Goal: Communication & Community: Answer question/provide support

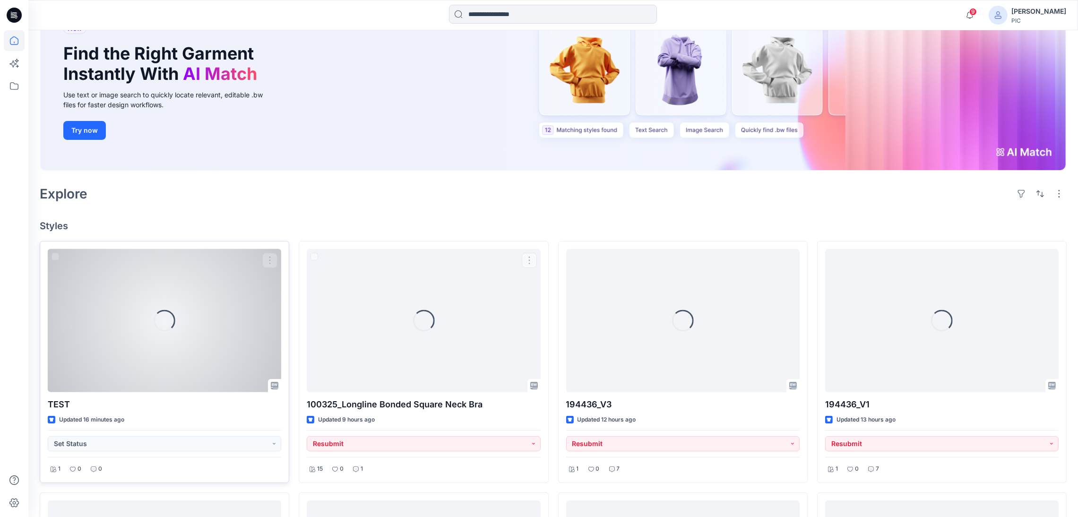
scroll to position [95, 0]
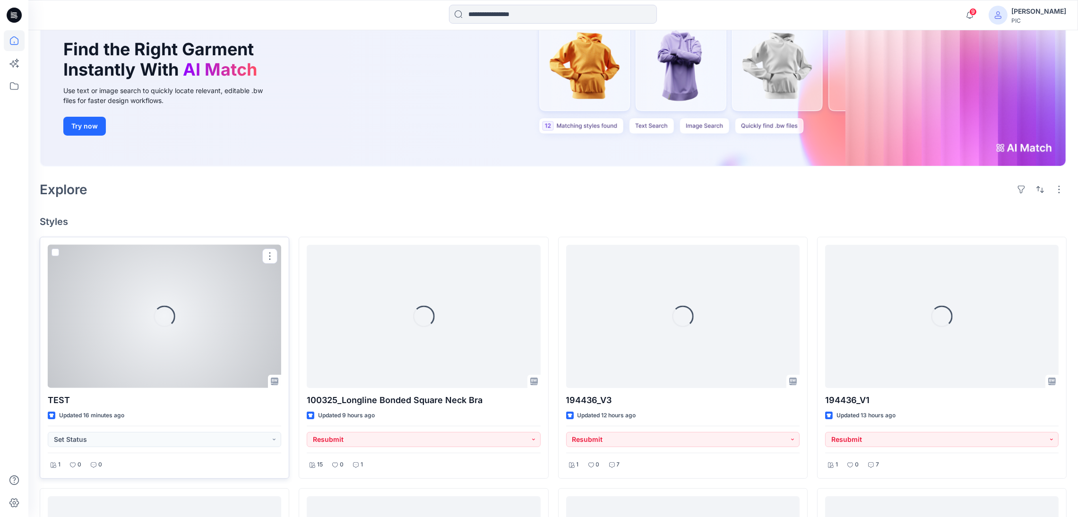
click at [201, 312] on div "Loading..." at bounding box center [165, 316] width 234 height 143
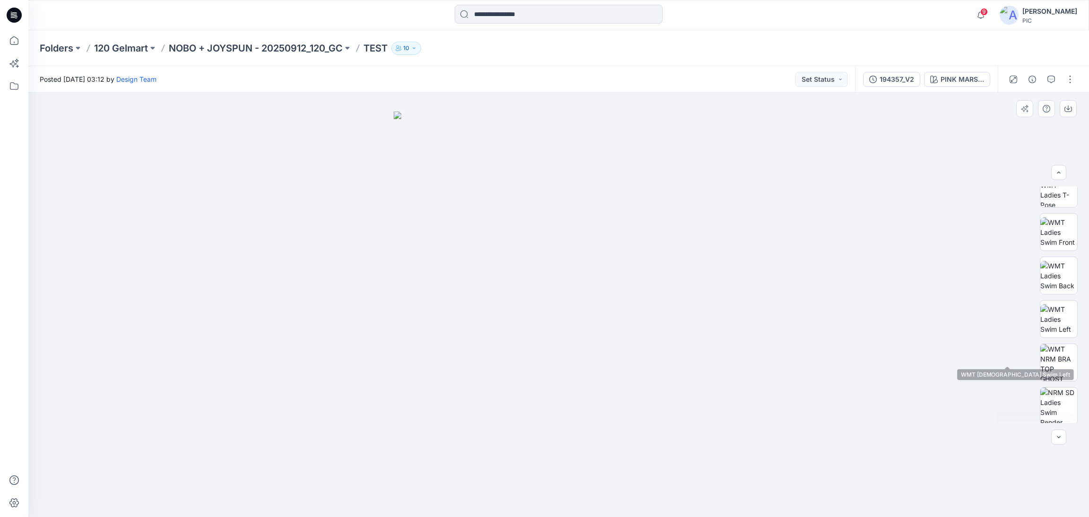
scroll to position [189, 0]
click at [1065, 272] on img at bounding box center [1058, 278] width 37 height 37
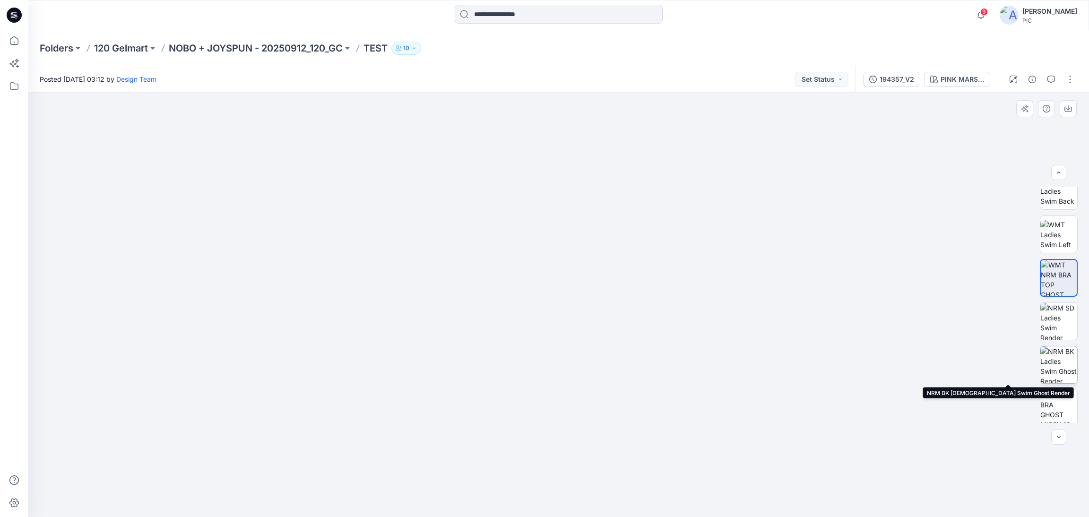
click at [1054, 363] on img at bounding box center [1058, 364] width 37 height 37
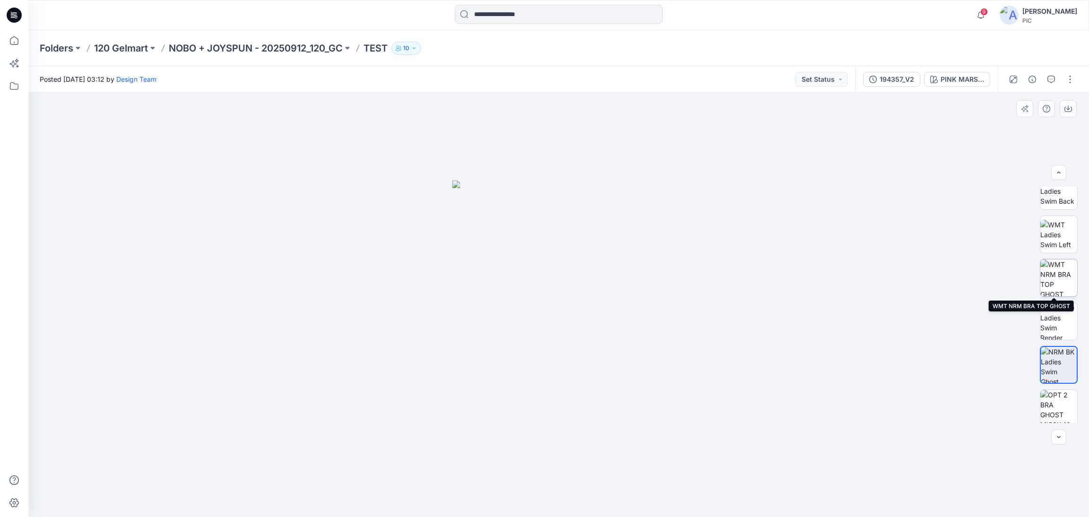
click at [1057, 284] on img at bounding box center [1058, 278] width 37 height 37
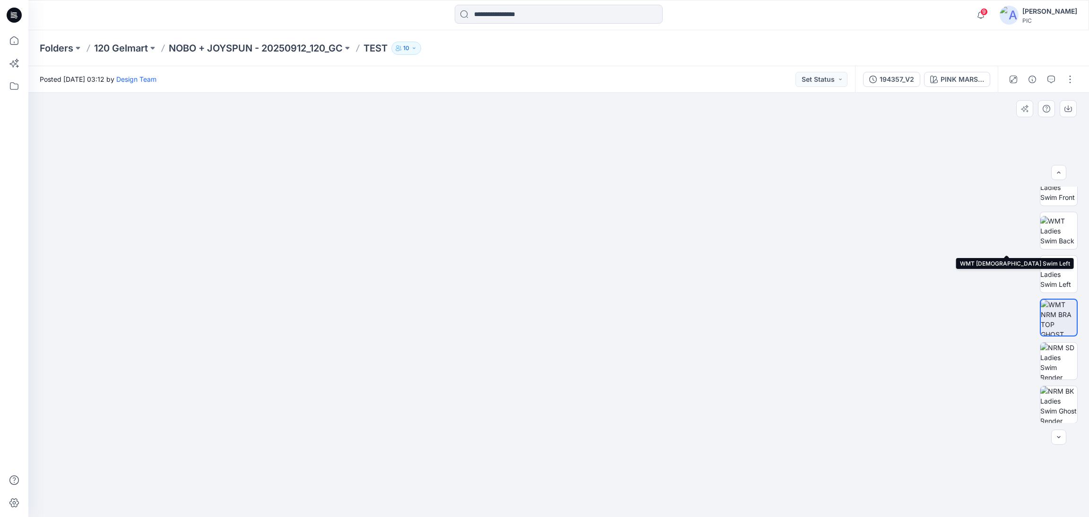
scroll to position [0, 0]
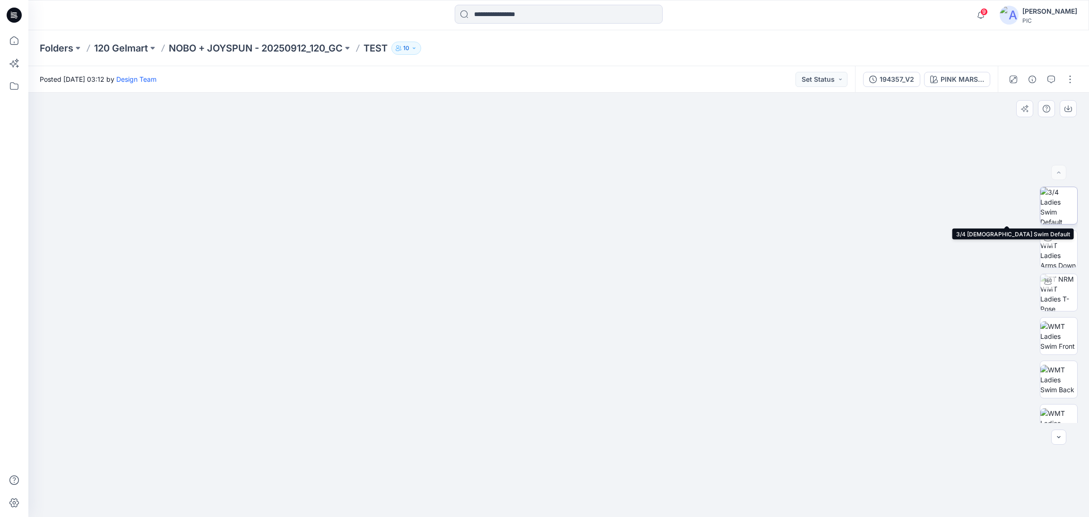
click at [1062, 210] on img at bounding box center [1058, 205] width 37 height 37
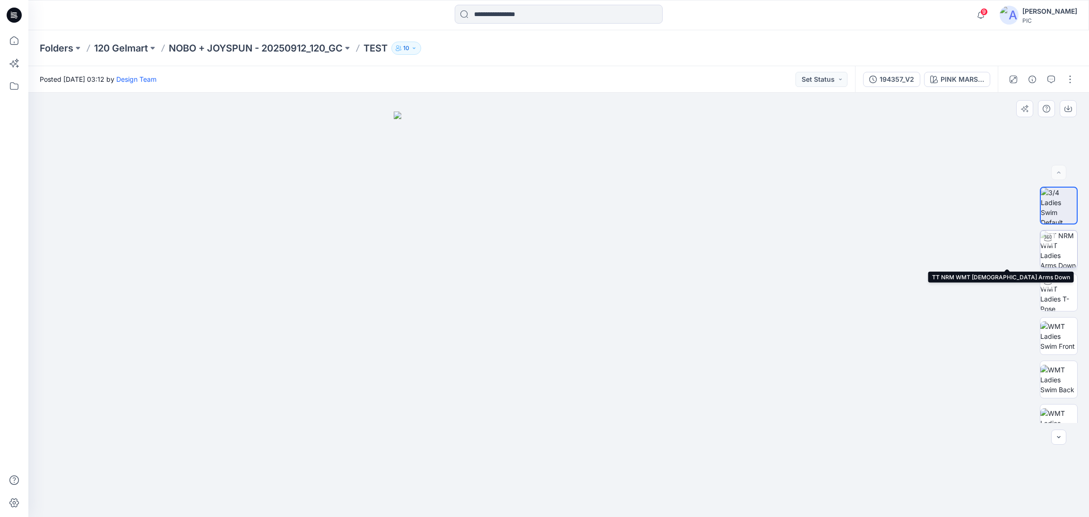
click at [1064, 256] on img at bounding box center [1058, 249] width 37 height 37
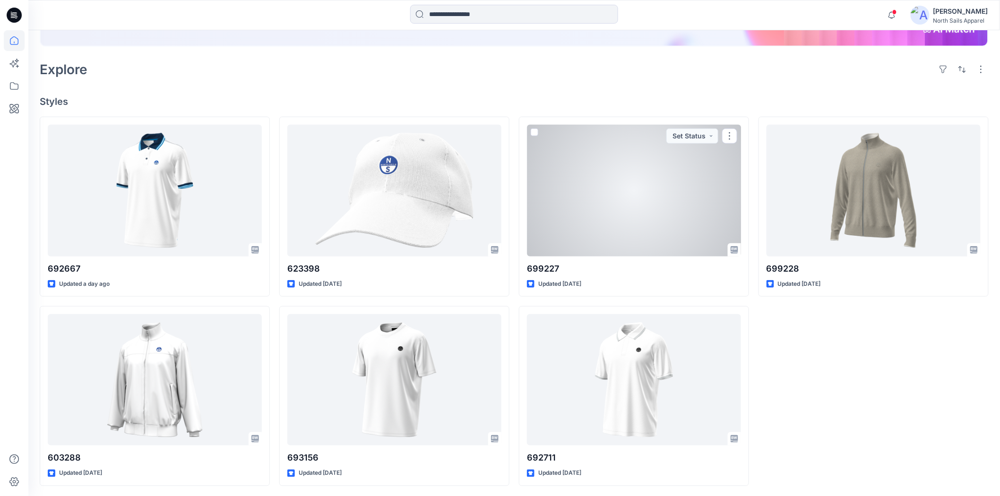
scroll to position [201, 0]
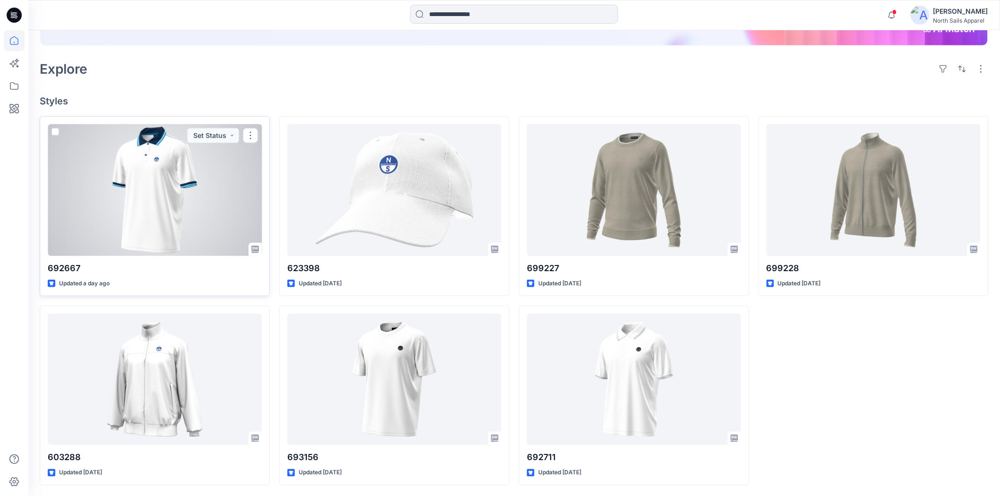
click at [208, 193] on div at bounding box center [155, 189] width 214 height 131
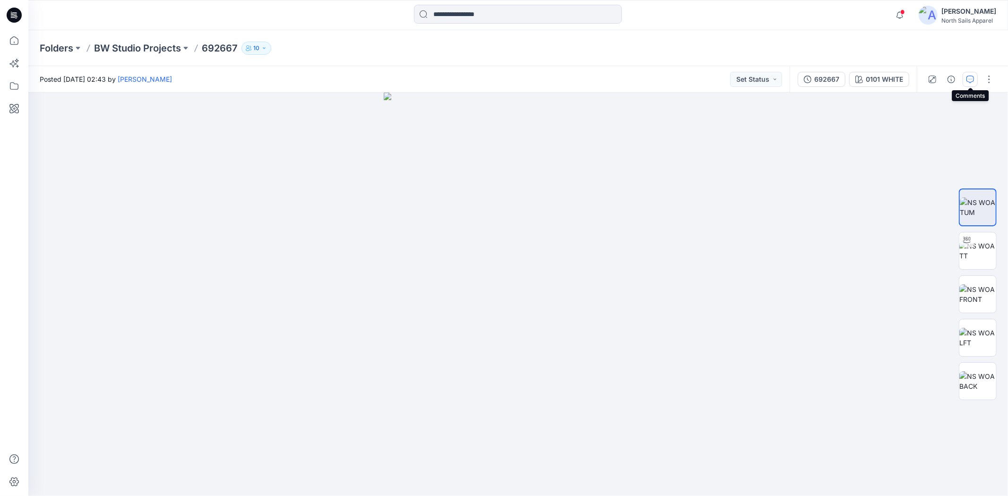
click at [975, 77] on button "button" at bounding box center [970, 79] width 15 height 15
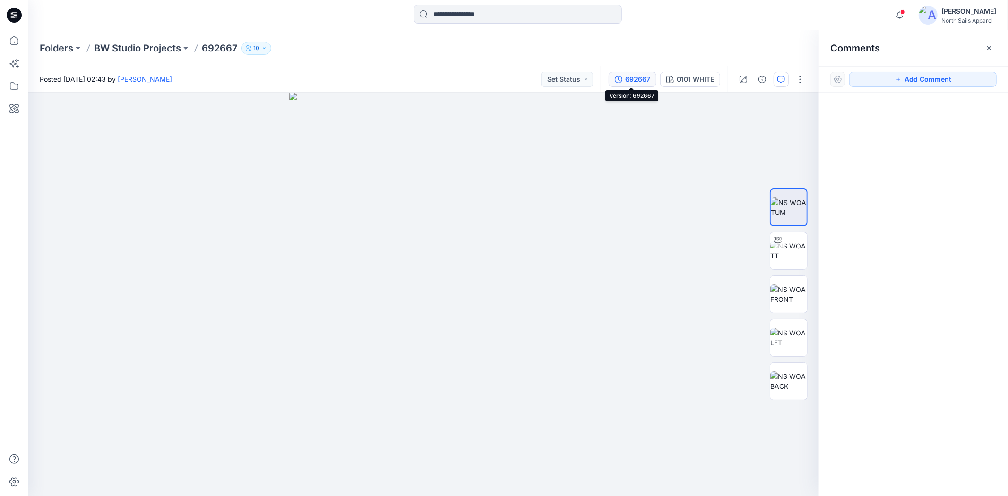
click at [633, 81] on div "692667" at bounding box center [637, 79] width 25 height 10
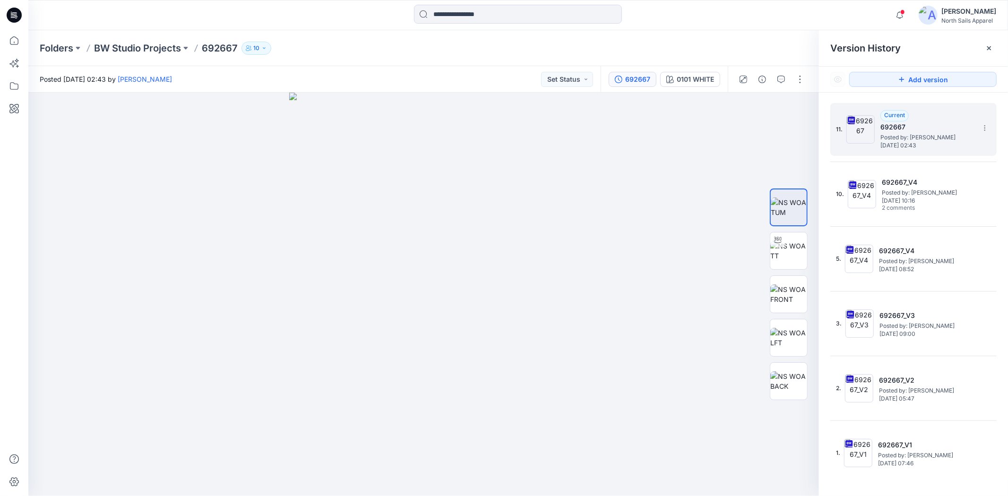
click at [928, 132] on h5 "692667" at bounding box center [928, 126] width 95 height 11
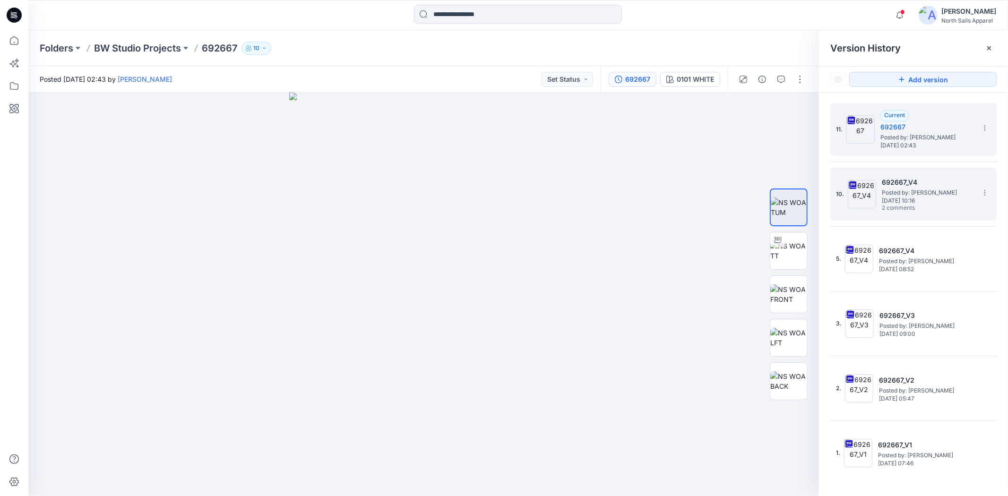
click at [951, 198] on span "Friday, October 03, 2025 10:16" at bounding box center [929, 201] width 95 height 7
click at [937, 130] on h5 "692667" at bounding box center [928, 126] width 95 height 11
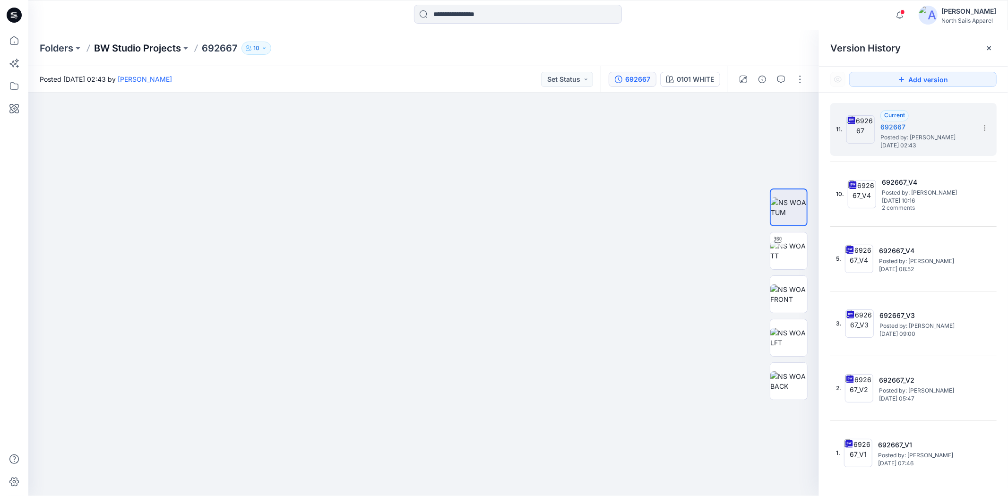
click at [131, 49] on p "BW Studio Projects" at bounding box center [137, 48] width 87 height 13
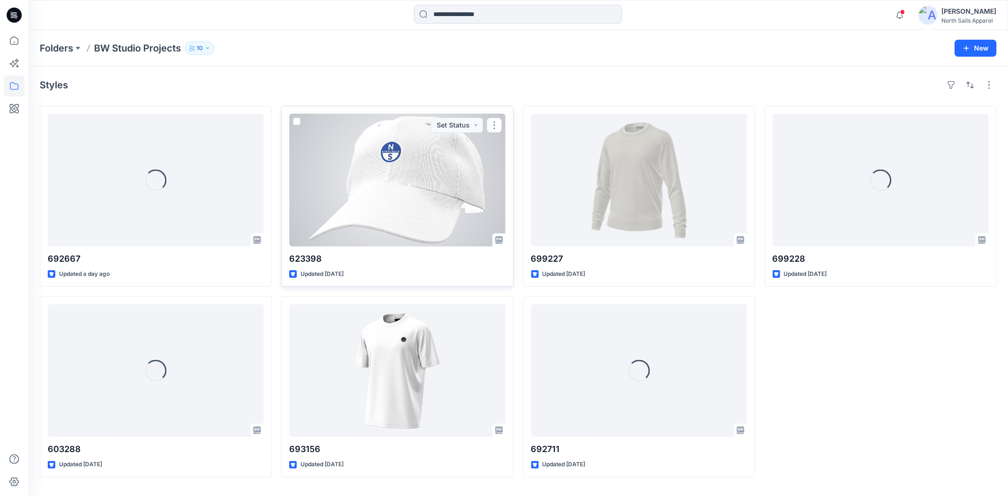
click at [394, 184] on div at bounding box center [397, 180] width 216 height 133
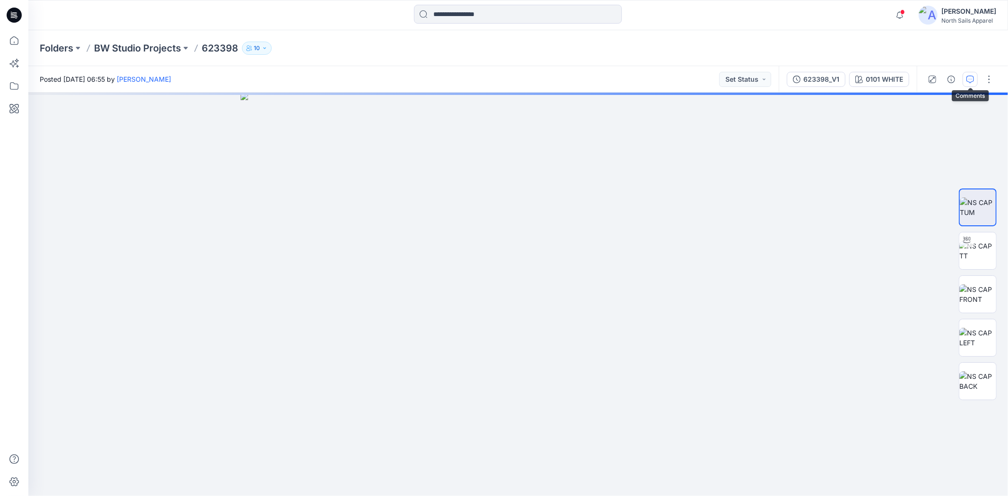
click at [970, 82] on icon "button" at bounding box center [971, 80] width 8 height 8
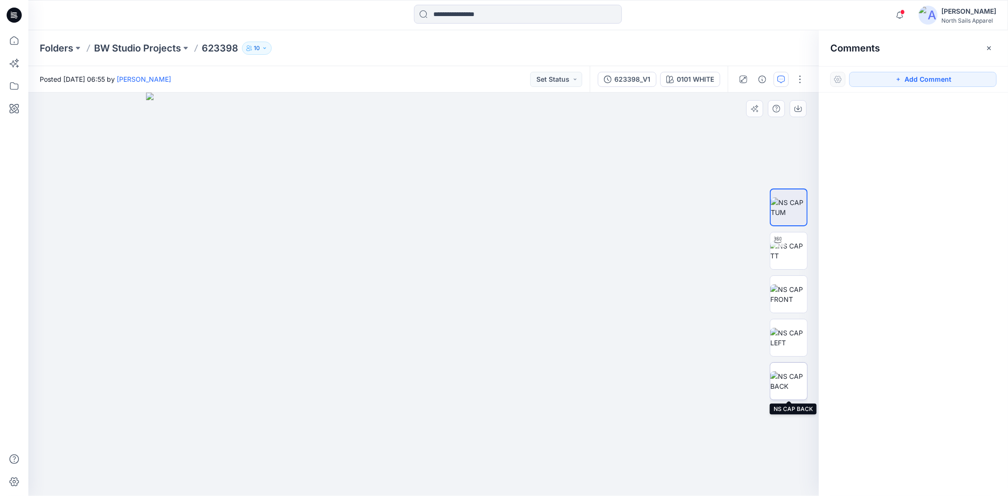
click at [786, 381] on img at bounding box center [789, 382] width 37 height 20
drag, startPoint x: 528, startPoint y: 351, endPoint x: 319, endPoint y: 303, distance: 214.8
click at [319, 303] on img at bounding box center [411, 191] width 855 height 609
click at [798, 110] on icon "button" at bounding box center [799, 109] width 8 height 8
click at [130, 46] on p "BW Studio Projects" at bounding box center [137, 48] width 87 height 13
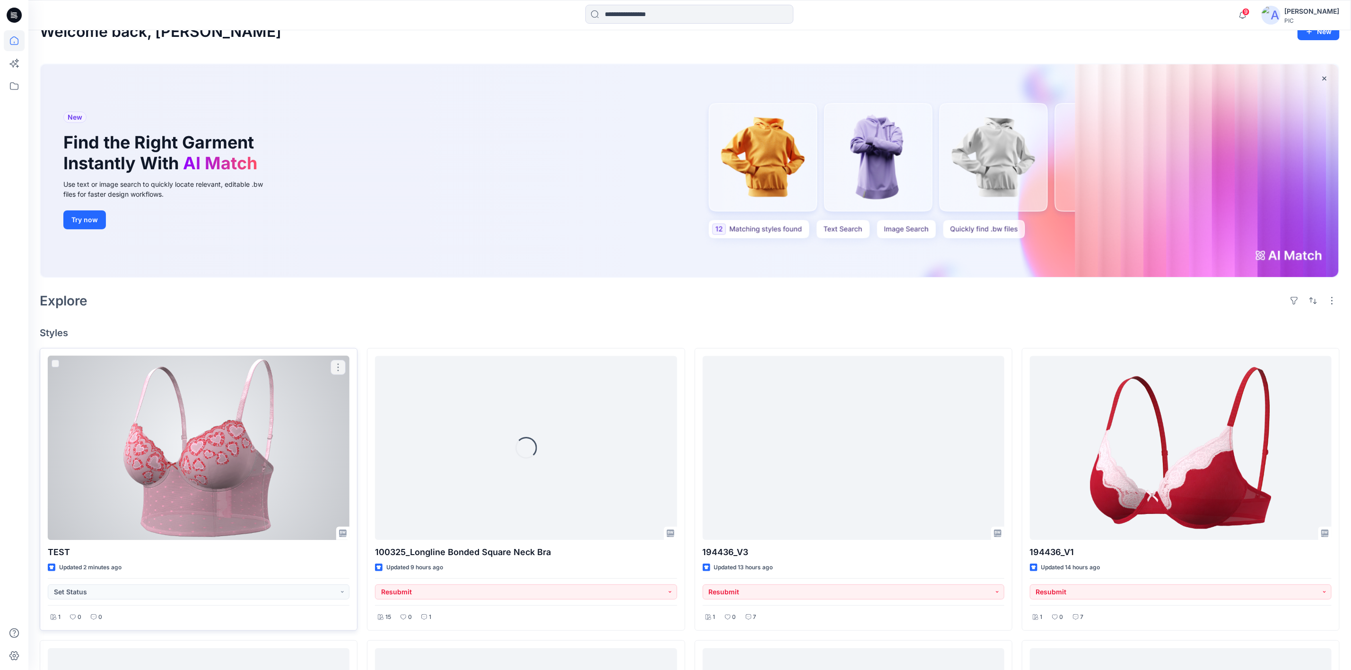
scroll to position [142, 0]
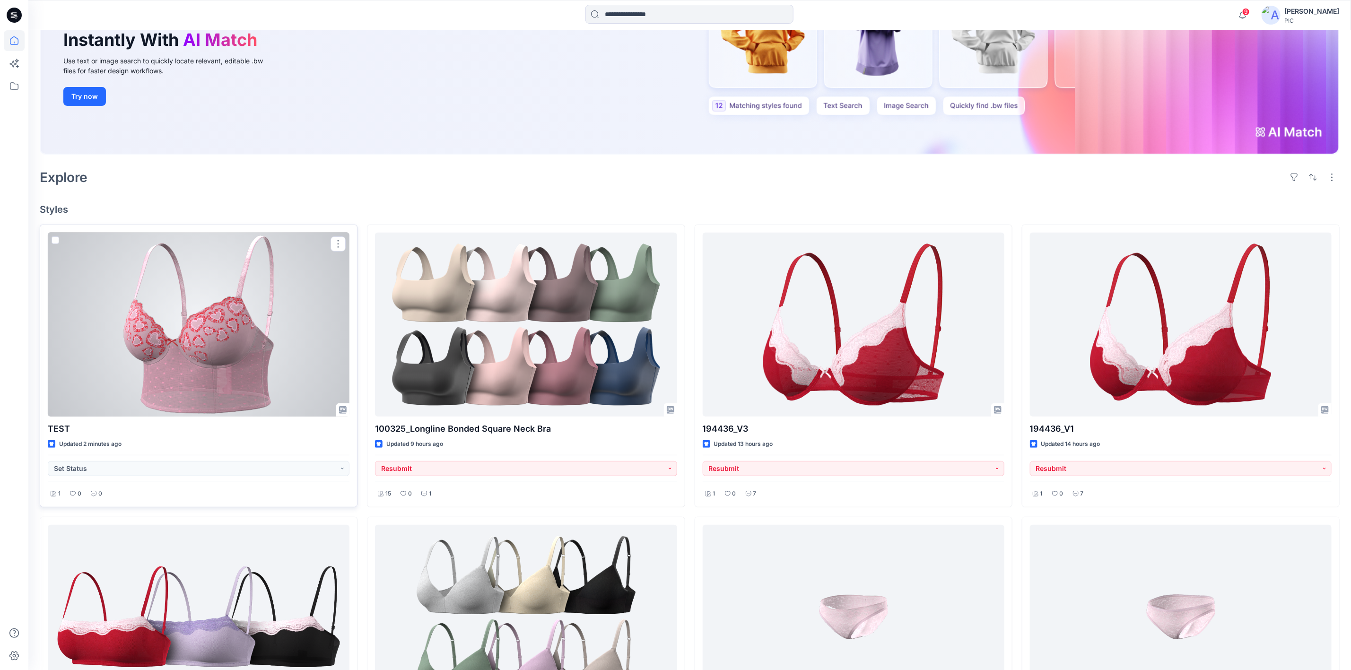
click at [162, 319] on div at bounding box center [199, 325] width 302 height 184
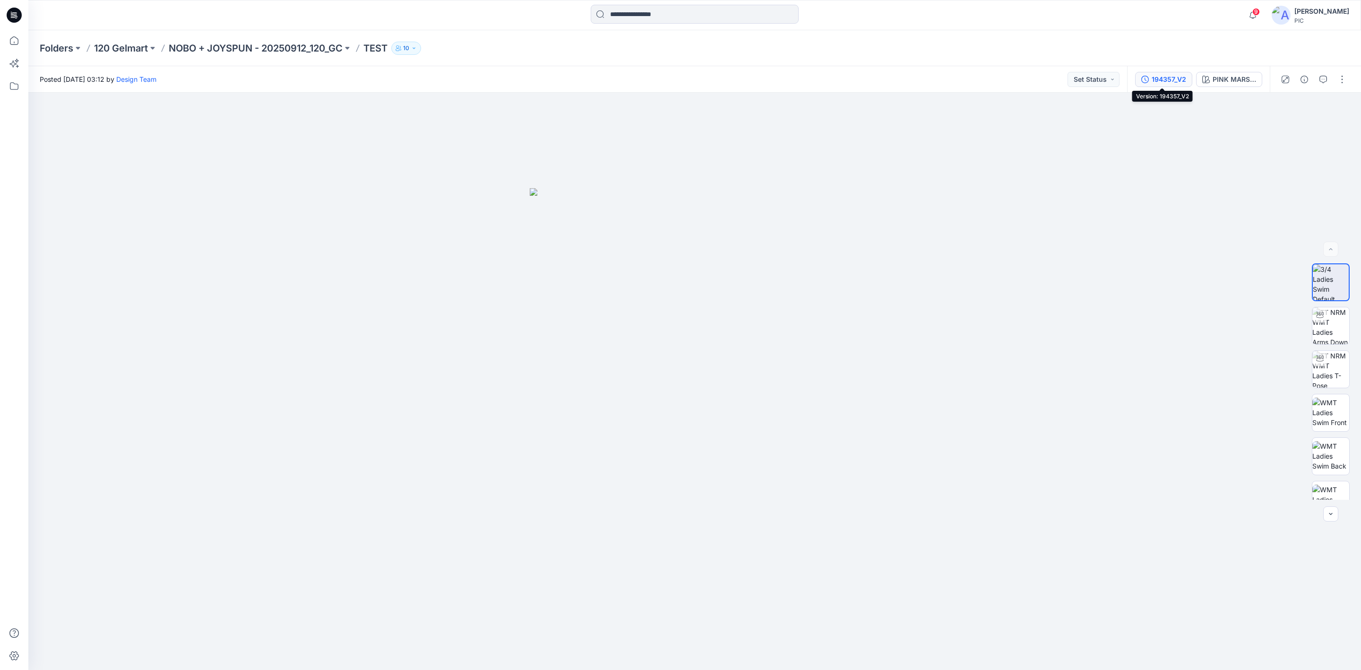
click at [1152, 78] on div "194357_V2" at bounding box center [1169, 79] width 35 height 10
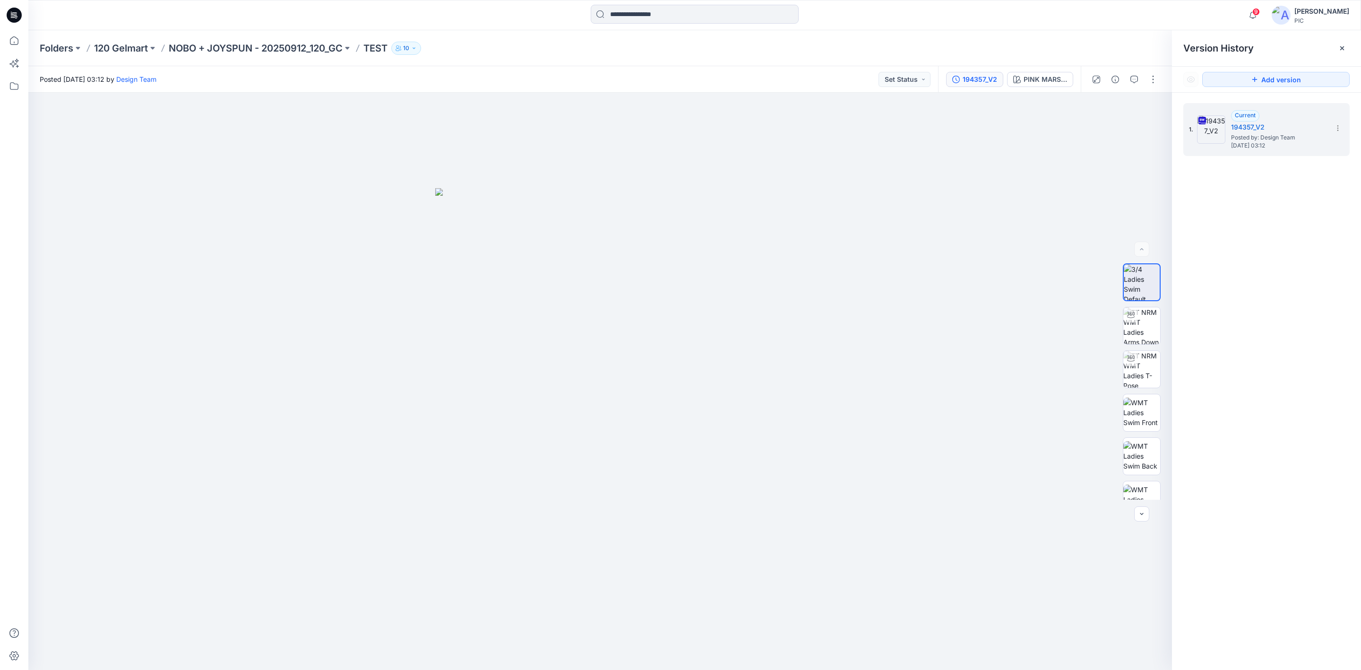
click at [1228, 250] on div "1. Current 194357_V2 Posted by: Design Team Saturday, October 11, 2025 03:12" at bounding box center [1266, 388] width 189 height 591
click at [1142, 387] on img at bounding box center [1142, 394] width 37 height 37
drag, startPoint x: 605, startPoint y: 596, endPoint x: 584, endPoint y: 484, distance: 113.9
click at [584, 484] on img at bounding box center [600, 241] width 915 height 858
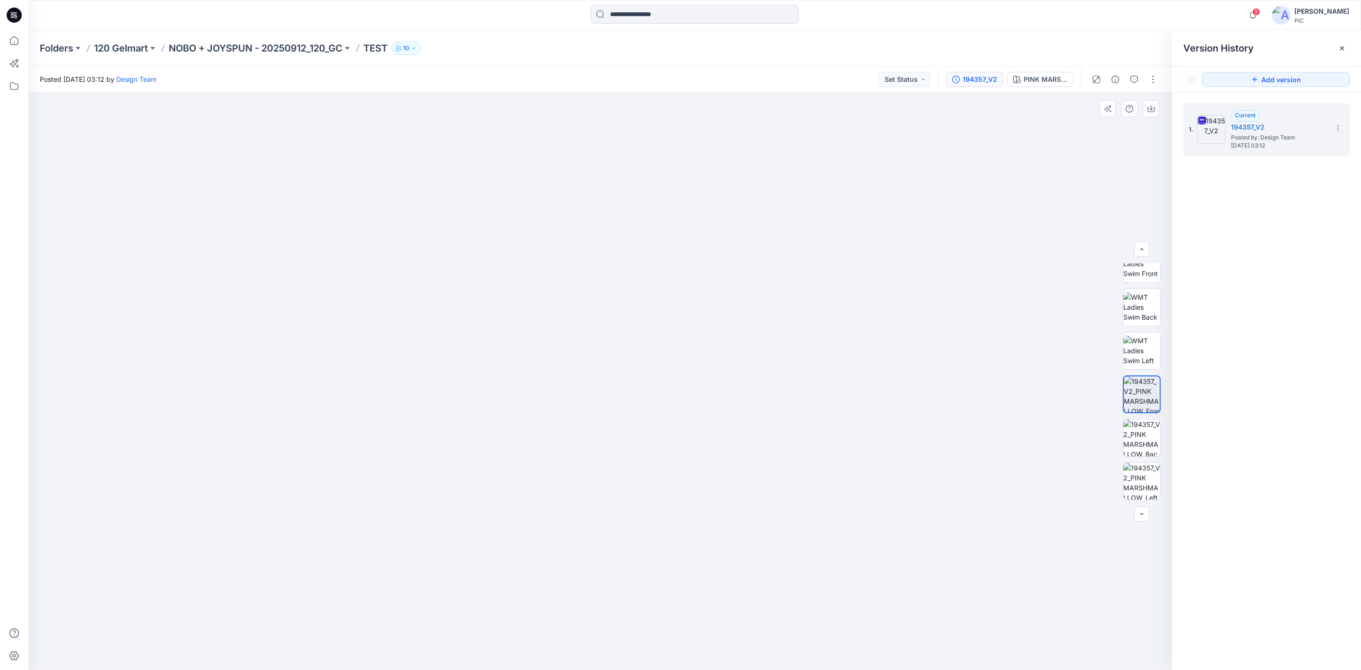
drag, startPoint x: 671, startPoint y: 459, endPoint x: 656, endPoint y: 488, distance: 32.4
click at [656, 490] on img at bounding box center [601, 209] width 1028 height 921
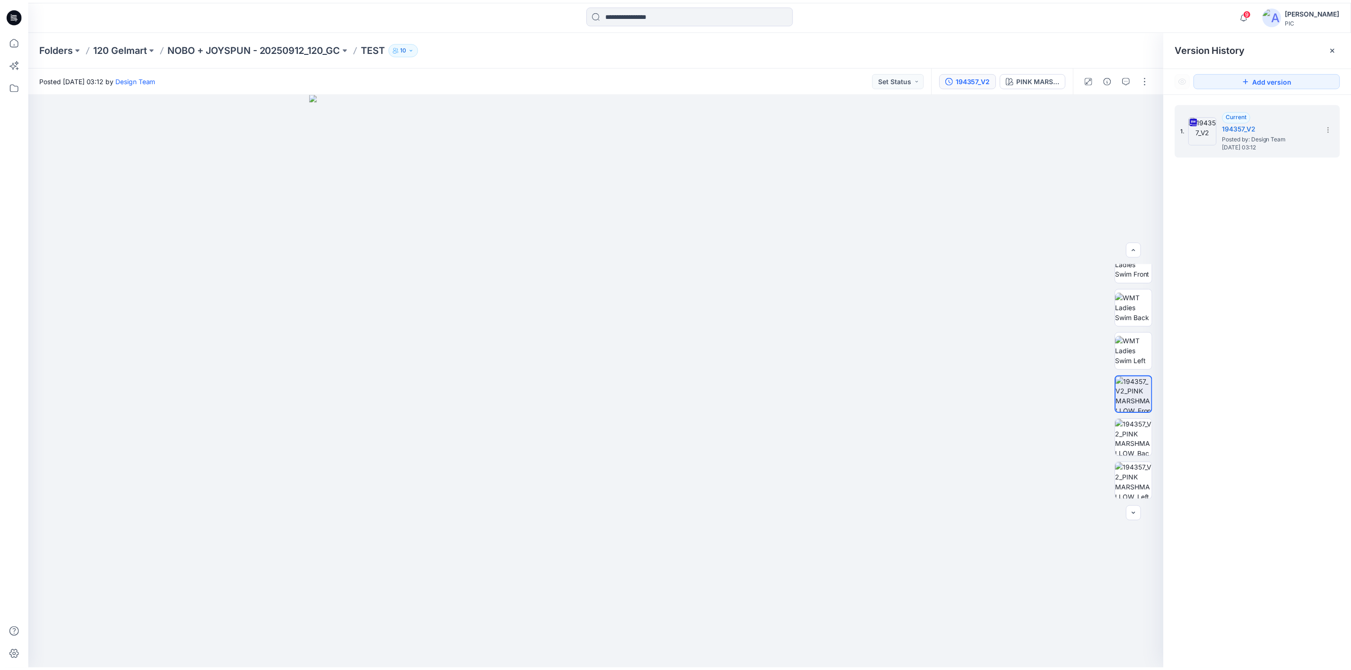
scroll to position [142, 0]
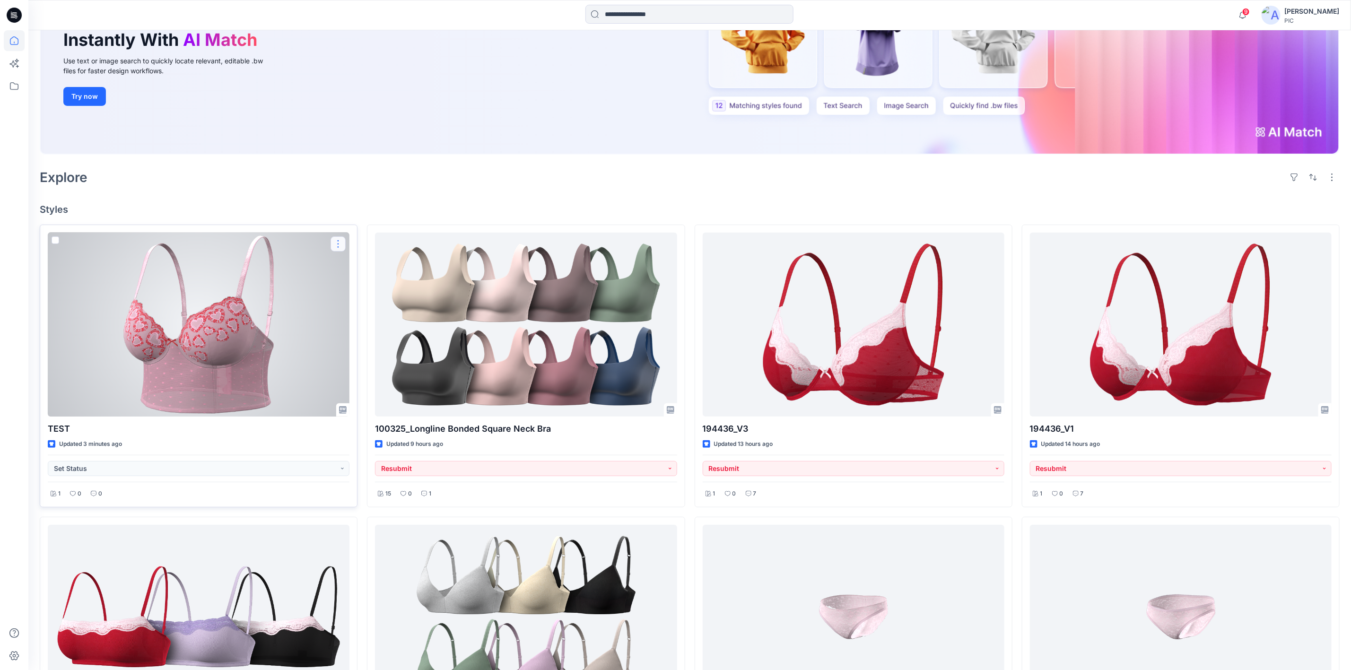
click at [332, 243] on button "button" at bounding box center [337, 243] width 15 height 15
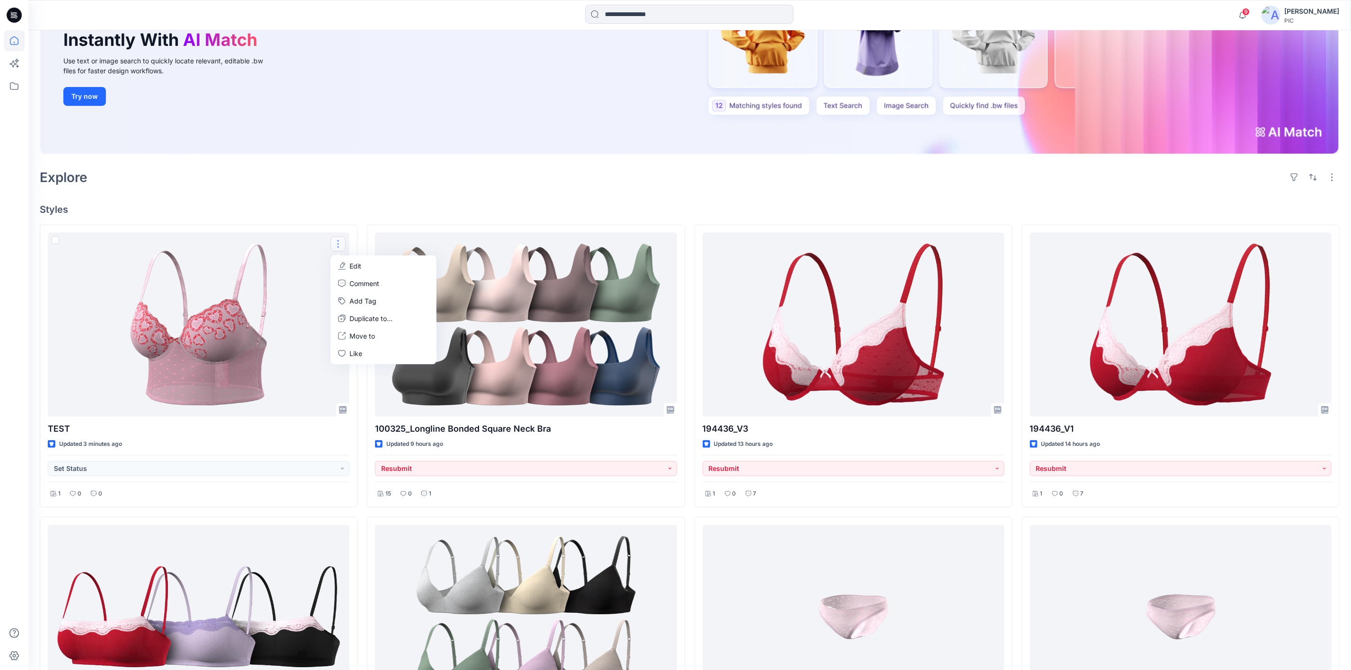
click at [386, 176] on div "Explore" at bounding box center [689, 177] width 1299 height 23
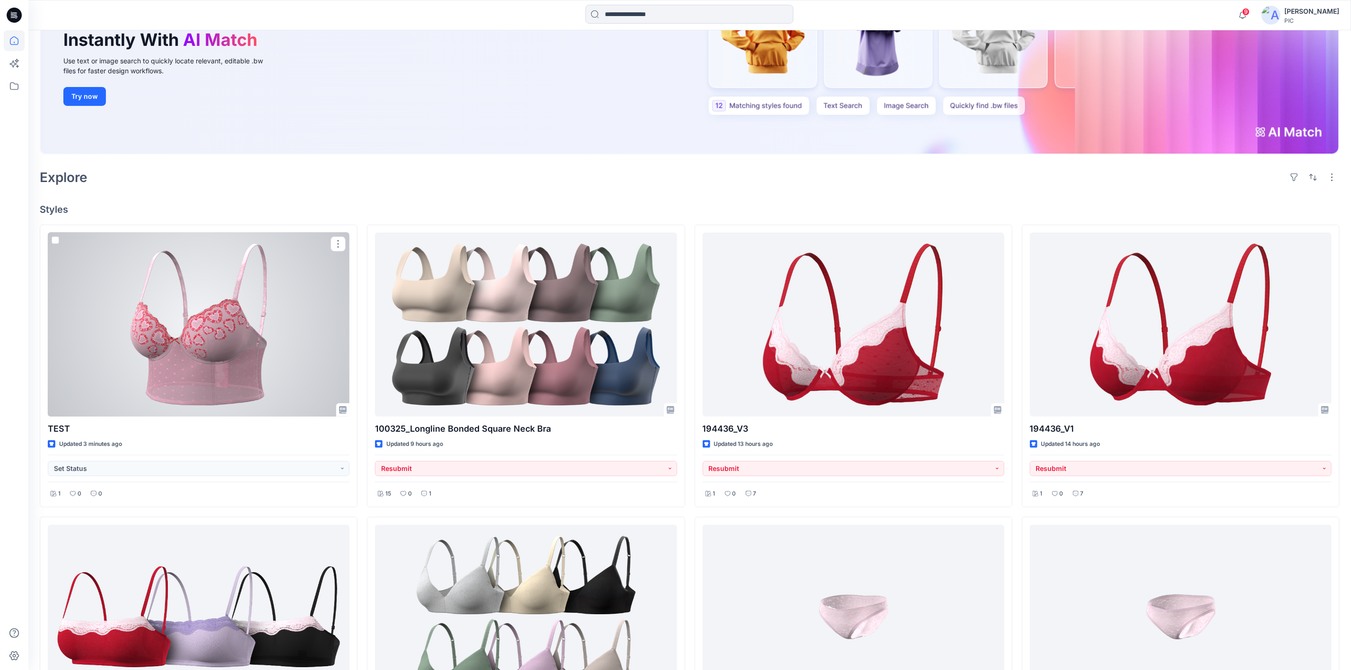
click at [228, 303] on div at bounding box center [199, 325] width 302 height 184
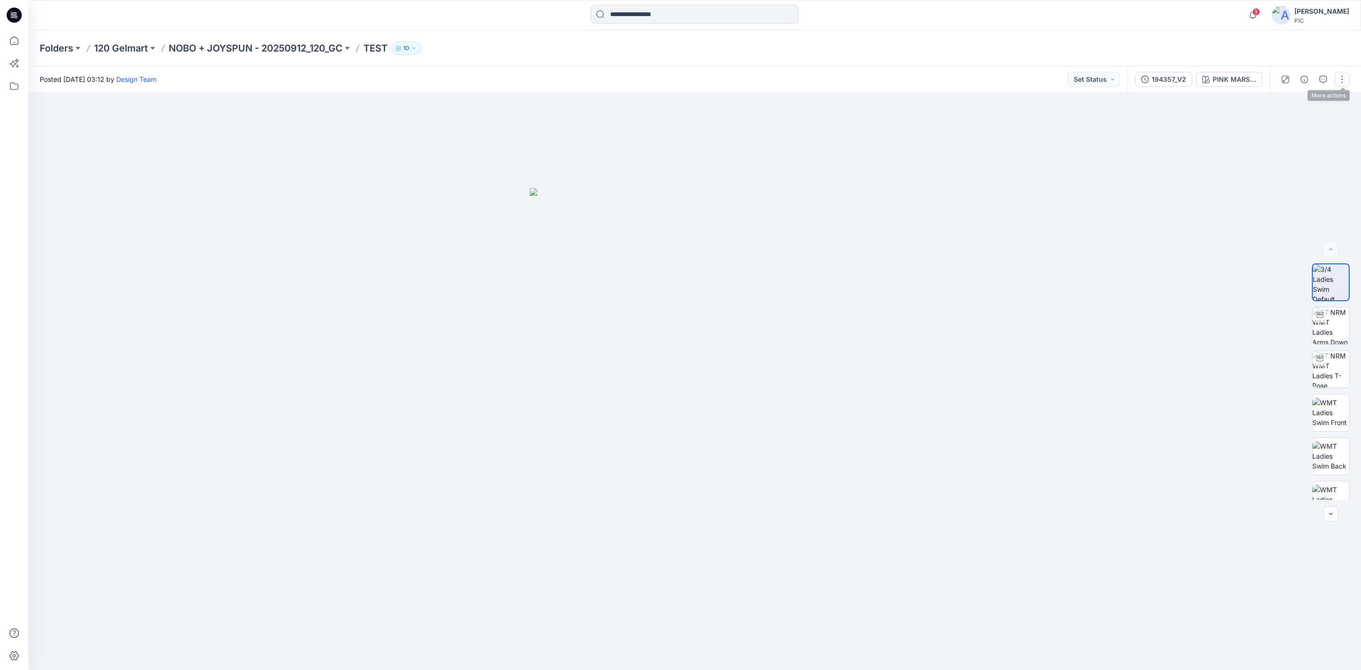
click at [1348, 78] on button "button" at bounding box center [1342, 79] width 15 height 15
click at [1056, 184] on div at bounding box center [694, 381] width 1333 height 577
click at [1163, 78] on div "194357_V2" at bounding box center [1169, 79] width 35 height 10
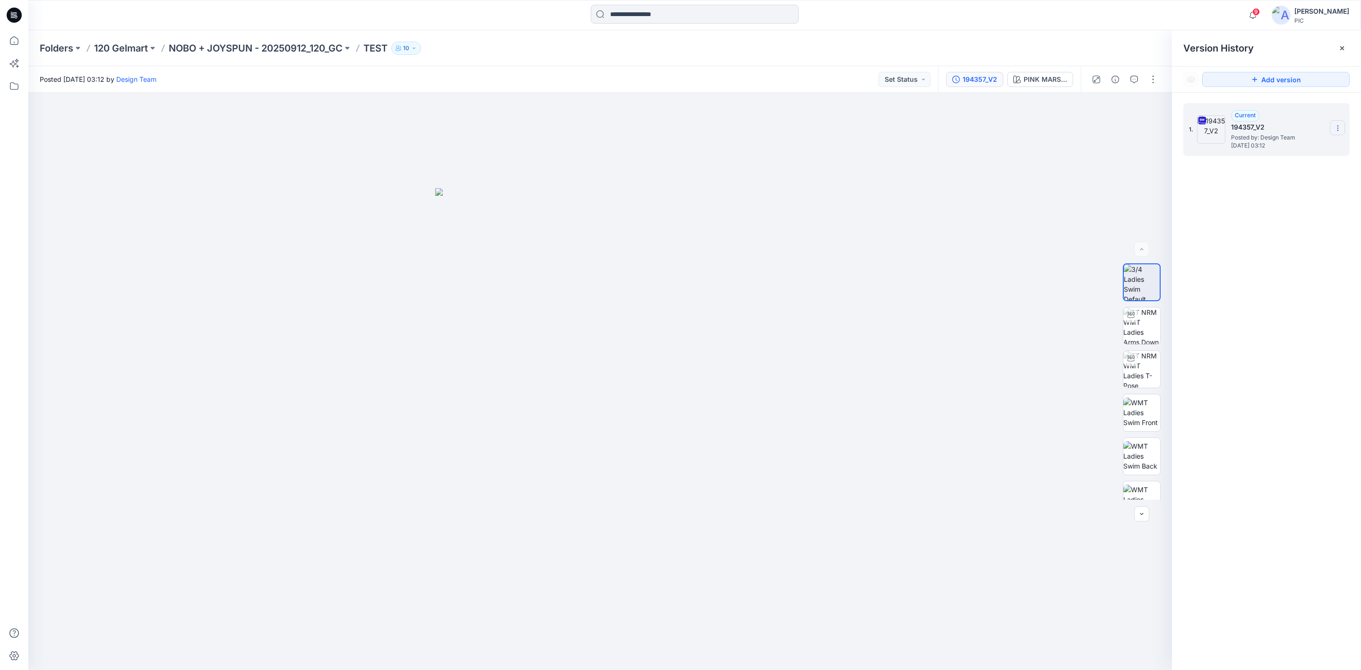
click at [1336, 132] on icon at bounding box center [1338, 128] width 8 height 8
click at [1237, 227] on div "1. Current 194357_V2 Posted by: Design Team Saturday, October 11, 2025 03:12" at bounding box center [1266, 388] width 189 height 591
click at [698, 448] on img at bounding box center [600, 429] width 330 height 482
click at [1140, 491] on img at bounding box center [1142, 492] width 37 height 37
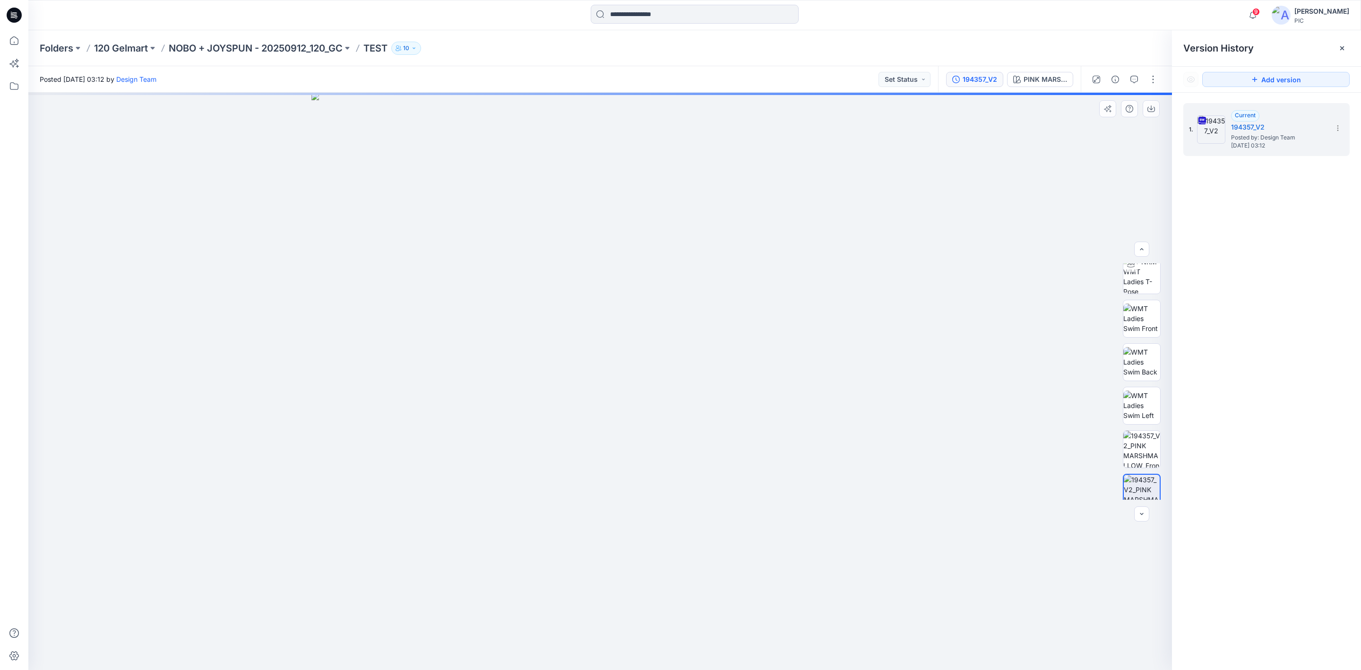
drag, startPoint x: 717, startPoint y: 461, endPoint x: 618, endPoint y: 467, distance: 98.5
click at [618, 467] on img at bounding box center [600, 381] width 577 height 577
drag, startPoint x: 615, startPoint y: 385, endPoint x: 616, endPoint y: 428, distance: 43.5
click at [608, 427] on img at bounding box center [600, 381] width 577 height 577
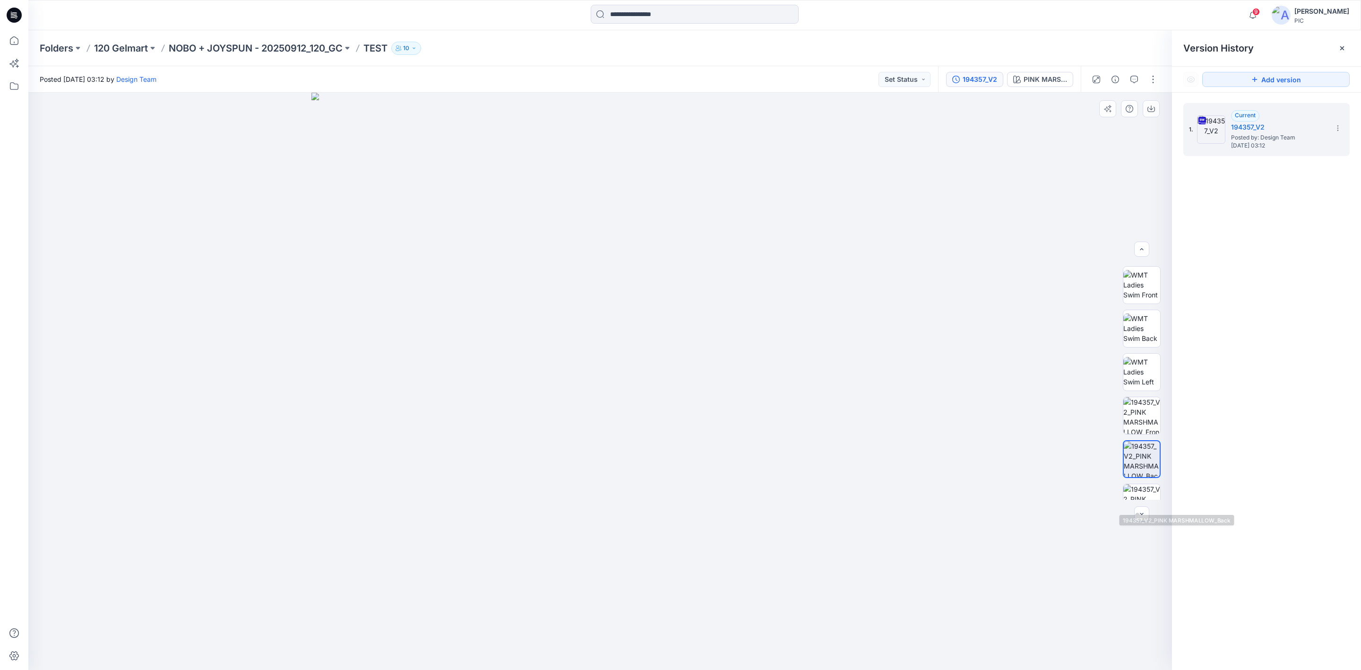
scroll to position [149, 0]
click at [1134, 470] on img at bounding box center [1142, 481] width 37 height 37
click at [1230, 227] on div "1. Current 194357_V2 Posted by: Design Team Saturday, October 11, 2025 03:12" at bounding box center [1266, 388] width 189 height 591
drag, startPoint x: 617, startPoint y: 589, endPoint x: 580, endPoint y: 467, distance: 127.5
click at [579, 467] on img at bounding box center [600, 381] width 577 height 577
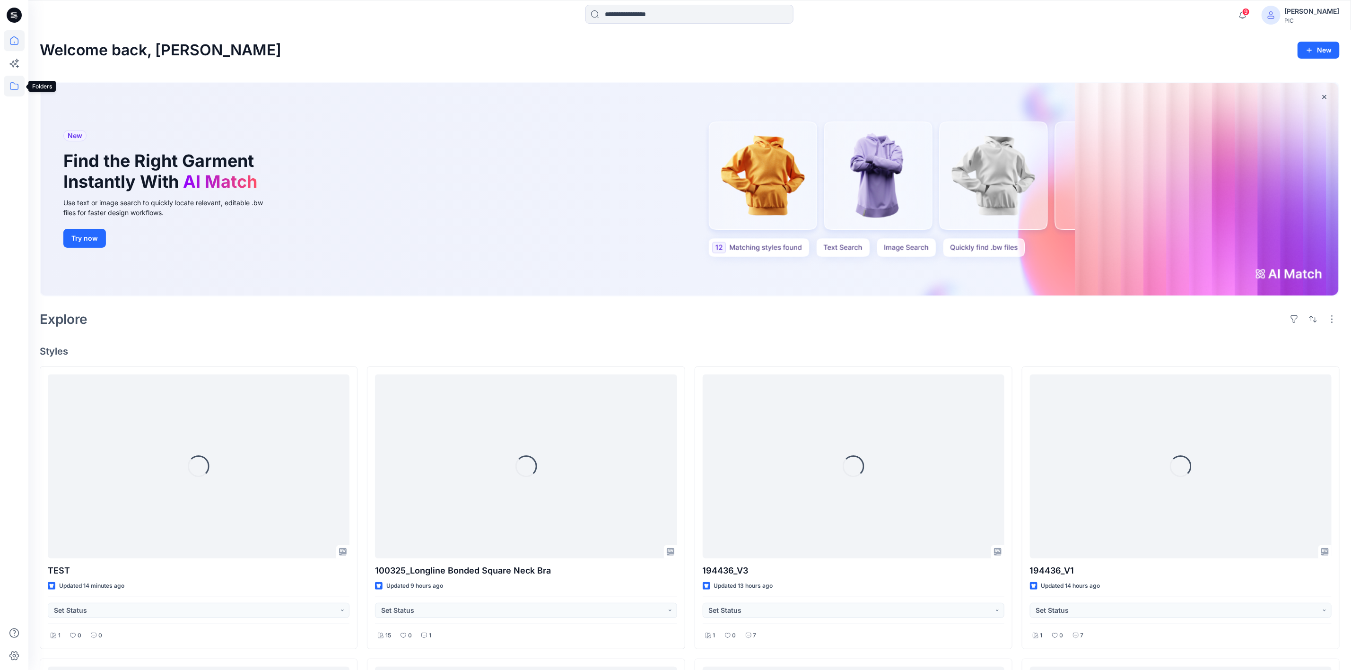
click at [10, 91] on icon at bounding box center [14, 86] width 21 height 21
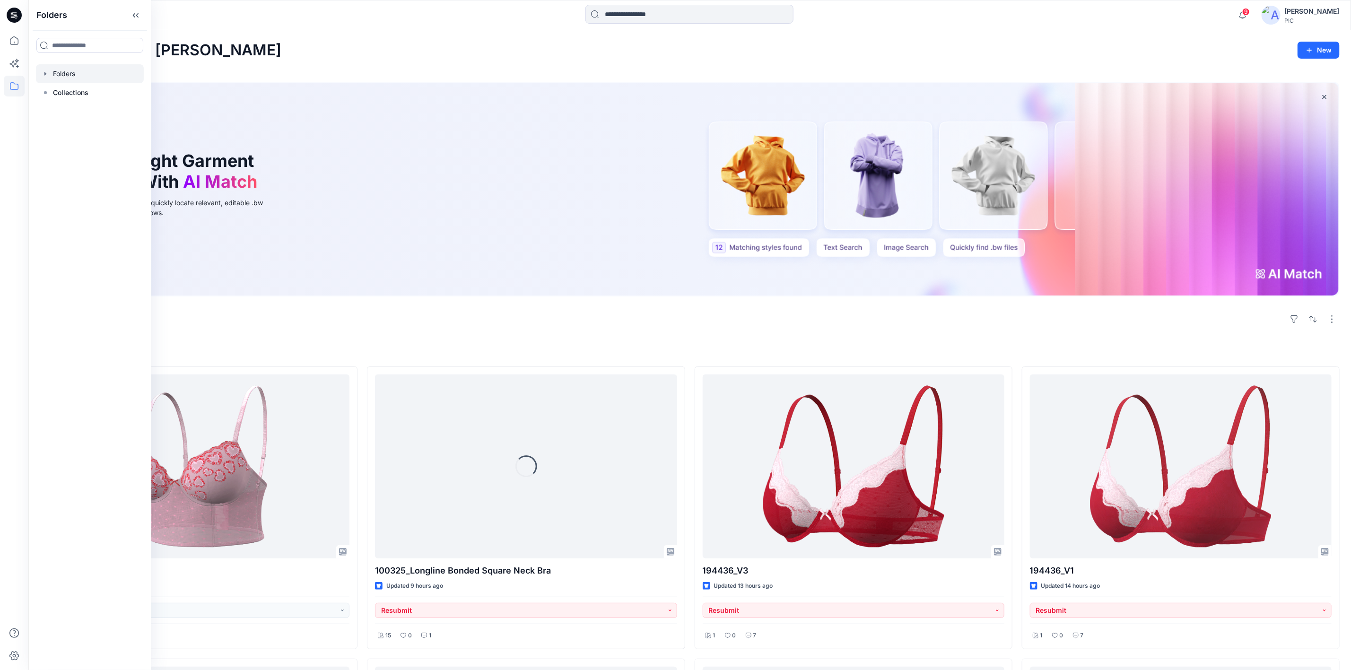
click at [74, 75] on div at bounding box center [90, 73] width 108 height 19
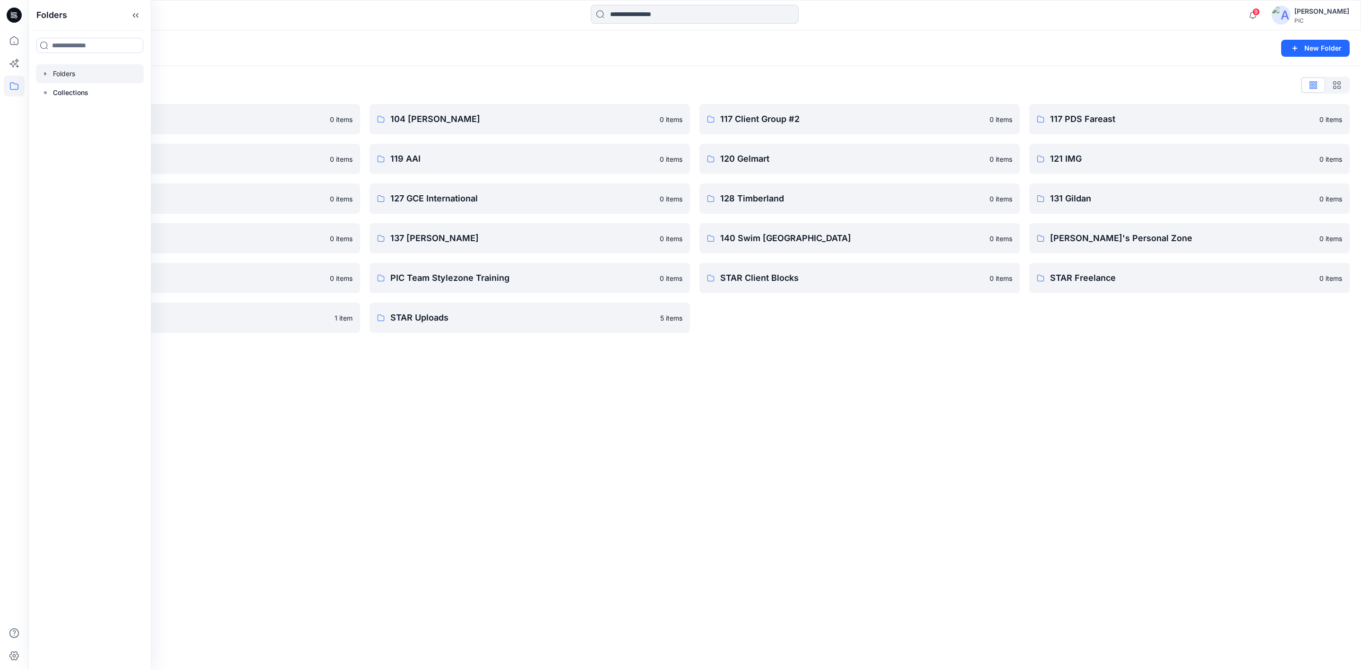
click at [557, 436] on div "Folders New Folder Folders List 103 HIS International 0 items 118 Add Black 0 i…" at bounding box center [694, 350] width 1333 height 640
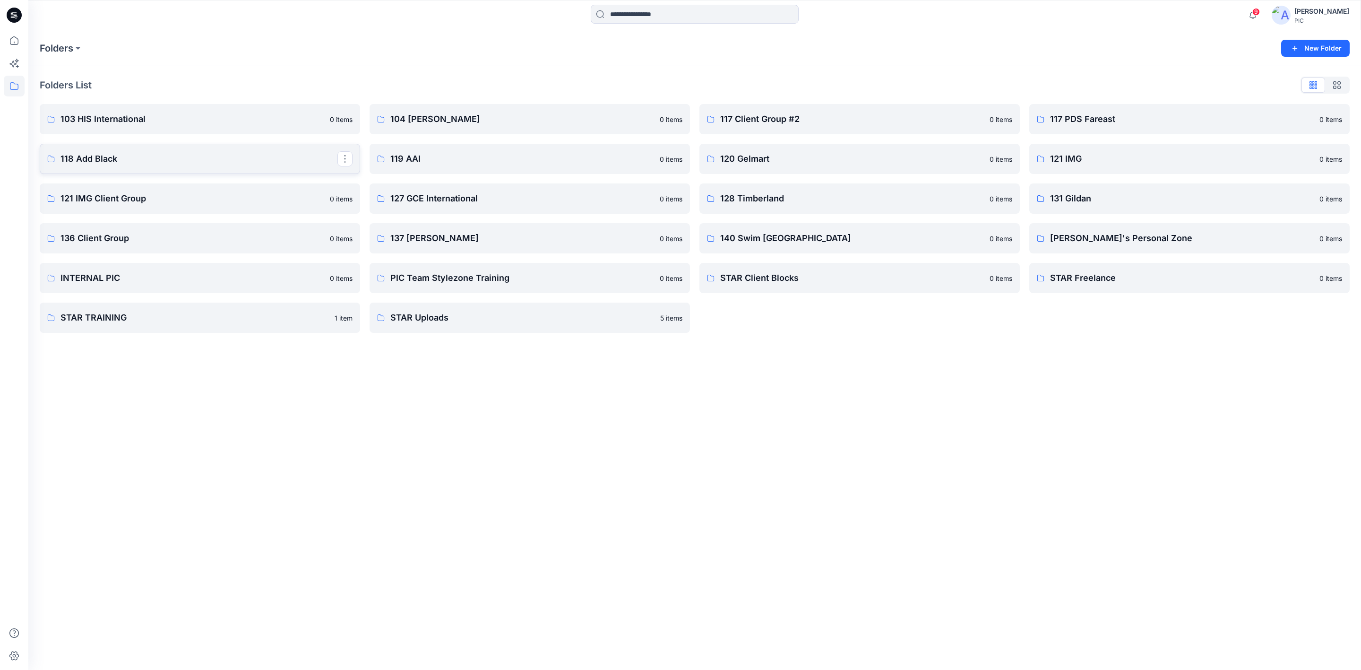
click at [186, 155] on p "118 Add Black" at bounding box center [199, 158] width 277 height 13
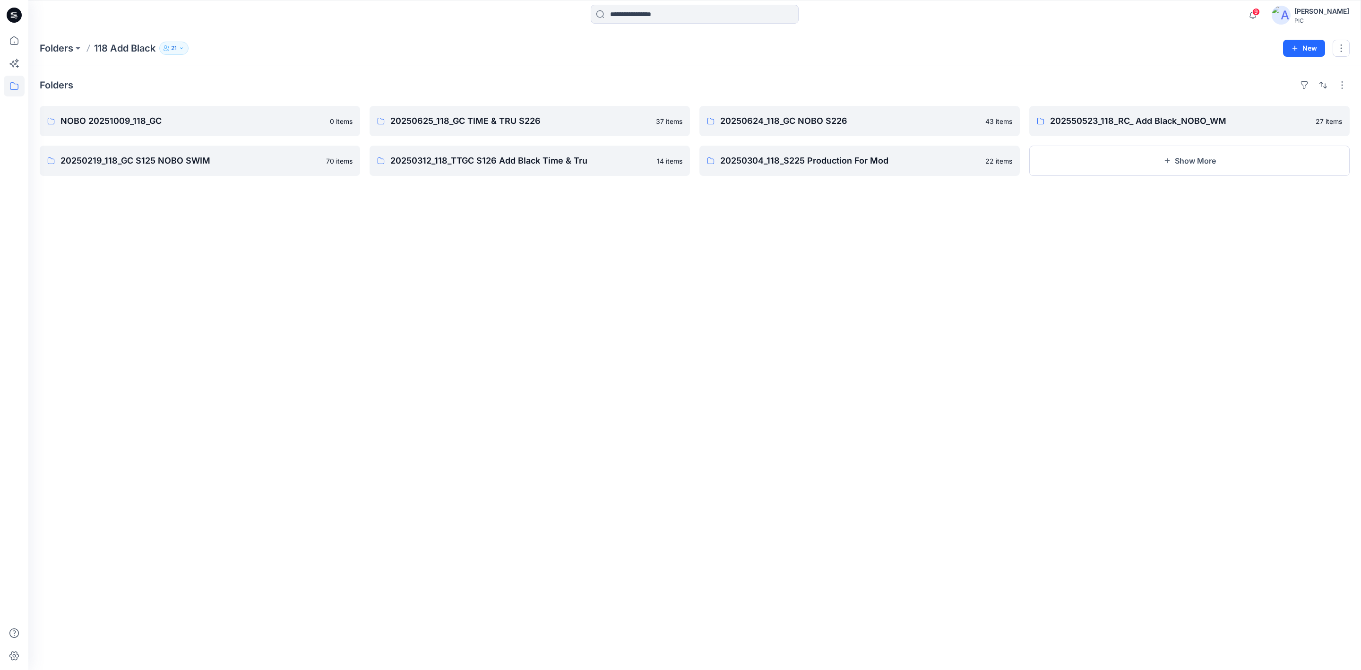
click at [519, 271] on div "Folders NOBO 20251009_118_GC 0 items 20250219_118_GC S125 NOBO SWIM 70 items 20…" at bounding box center [694, 368] width 1333 height 604
click at [192, 116] on p "NOBO 20251009_118_GC" at bounding box center [199, 120] width 277 height 13
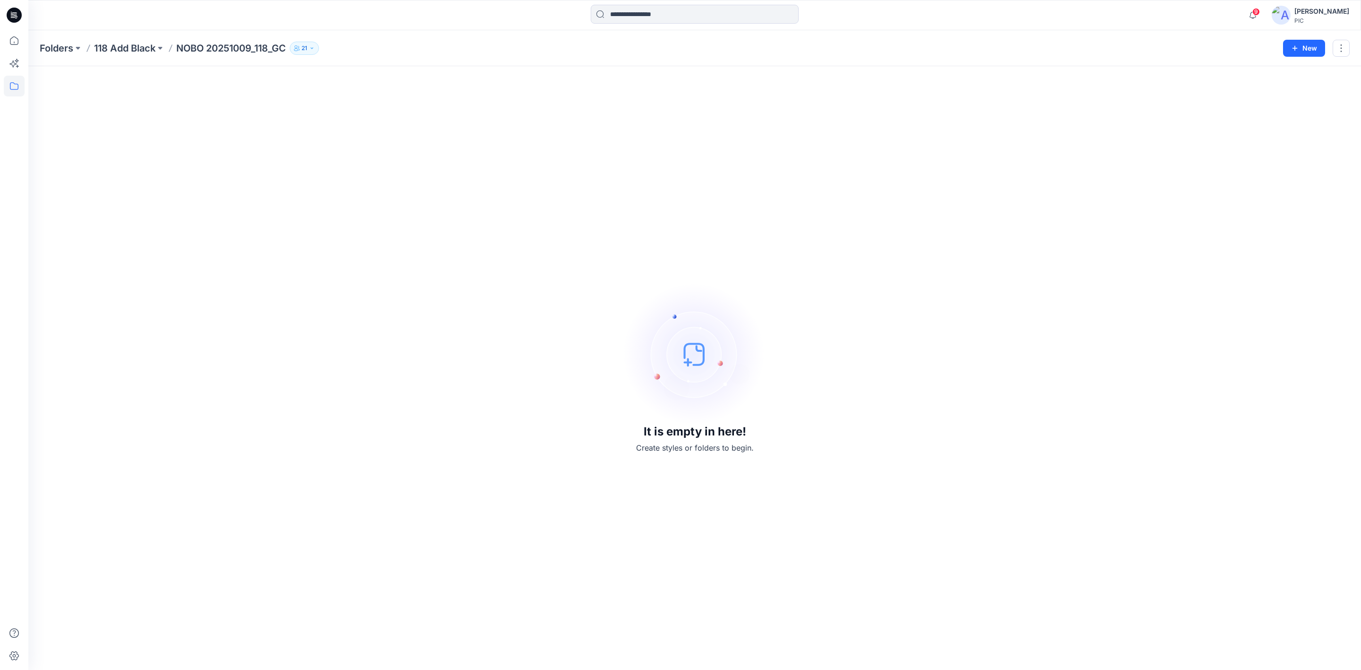
drag, startPoint x: 272, startPoint y: 0, endPoint x: 319, endPoint y: 113, distance: 121.4
click at [304, 119] on div "It is empty in here! Create styles or folders to begin." at bounding box center [695, 368] width 1310 height 581
drag, startPoint x: 395, startPoint y: 0, endPoint x: 360, endPoint y: 138, distance: 142.3
click at [351, 263] on div "It is empty in here! Create styles or folders to begin." at bounding box center [695, 368] width 1310 height 581
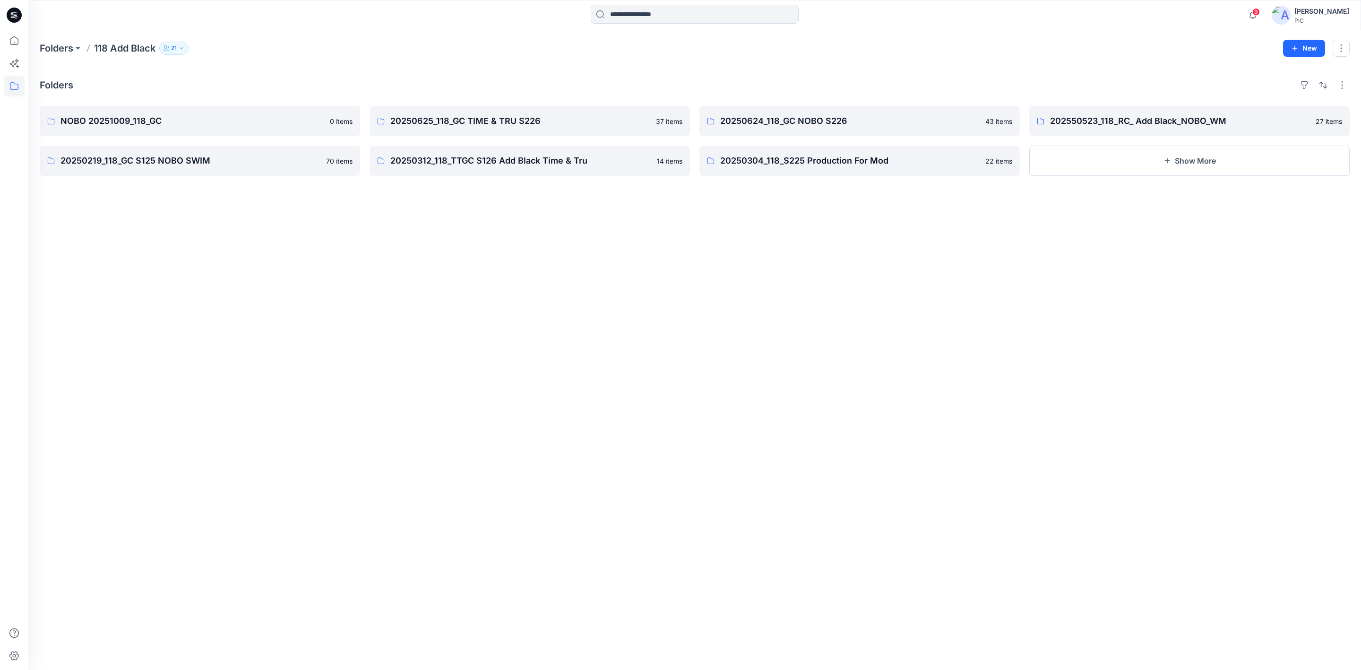
click at [527, 357] on div "Folders NOBO 20251009_118_GC 0 items 20250219_118_GC S125 NOBO SWIM 70 items 20…" at bounding box center [694, 368] width 1333 height 604
click at [627, 461] on div "Folders NOBO 20251009_118_GC 0 items 20250219_118_GC S125 NOBO SWIM 70 items 20…" at bounding box center [694, 368] width 1333 height 604
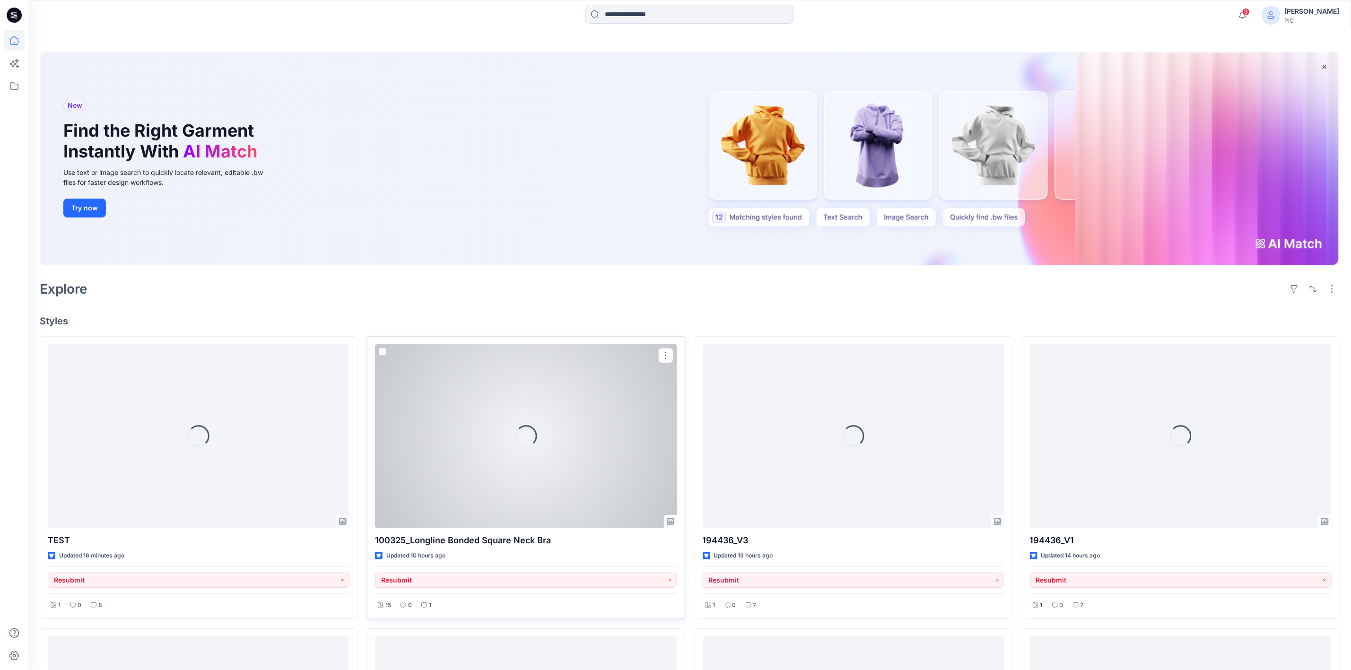
scroll to position [47, 0]
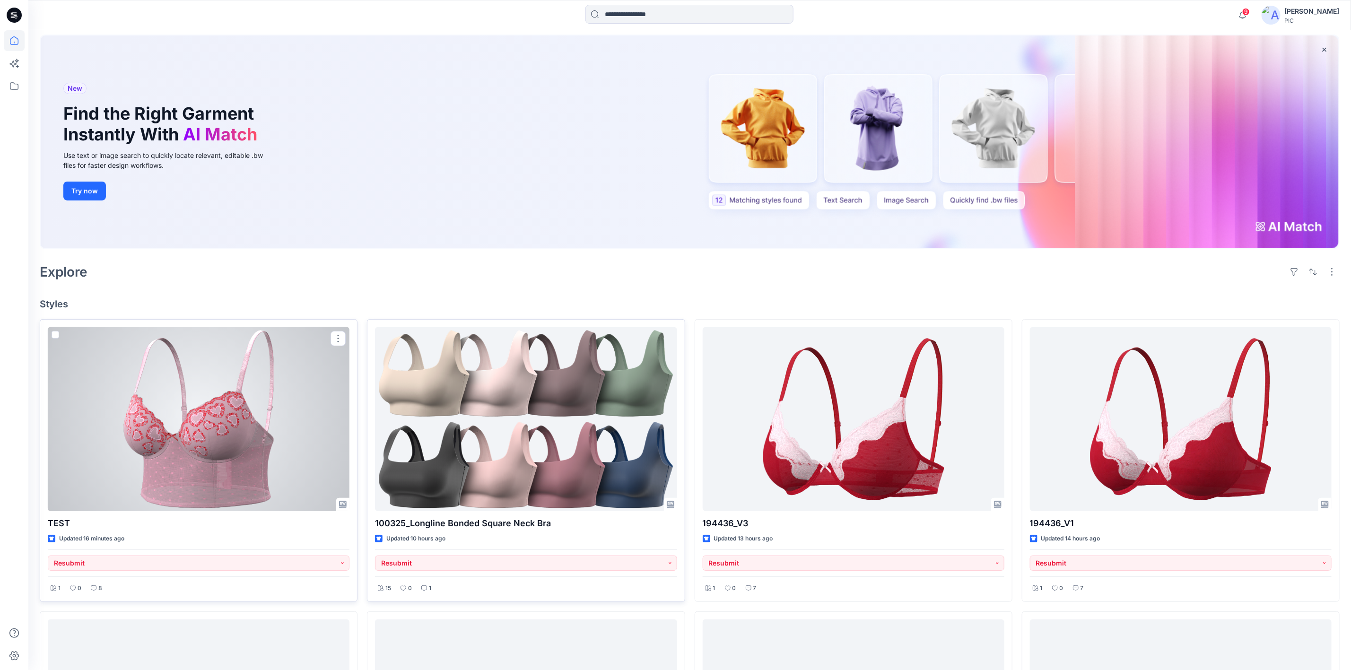
click at [184, 390] on div at bounding box center [199, 419] width 302 height 184
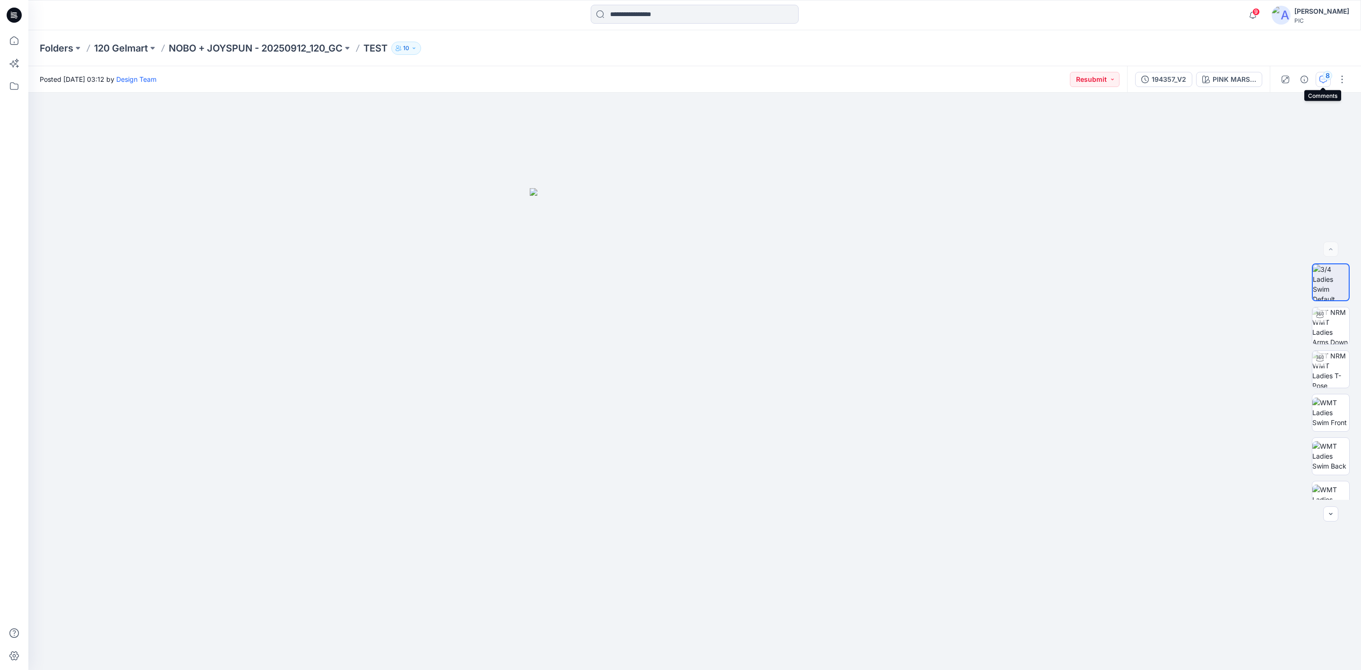
click at [1319, 72] on button "8" at bounding box center [1323, 79] width 15 height 15
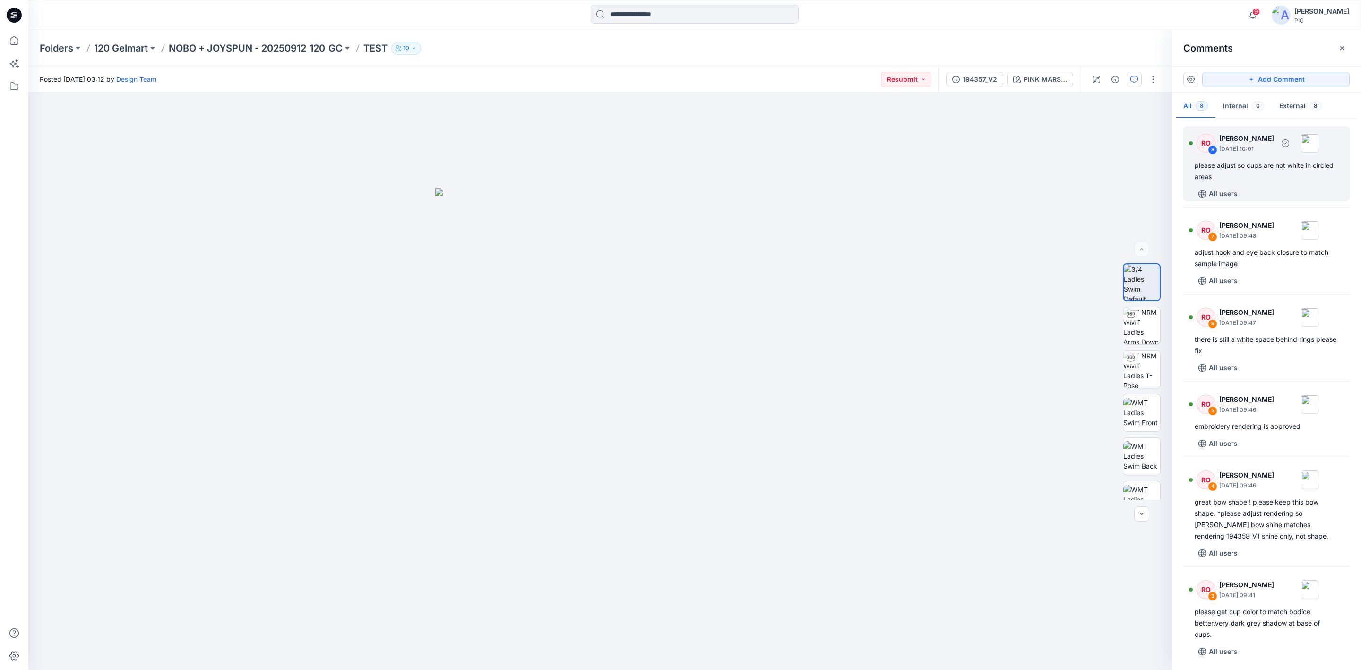
click at [1262, 189] on div "All users" at bounding box center [1272, 193] width 155 height 15
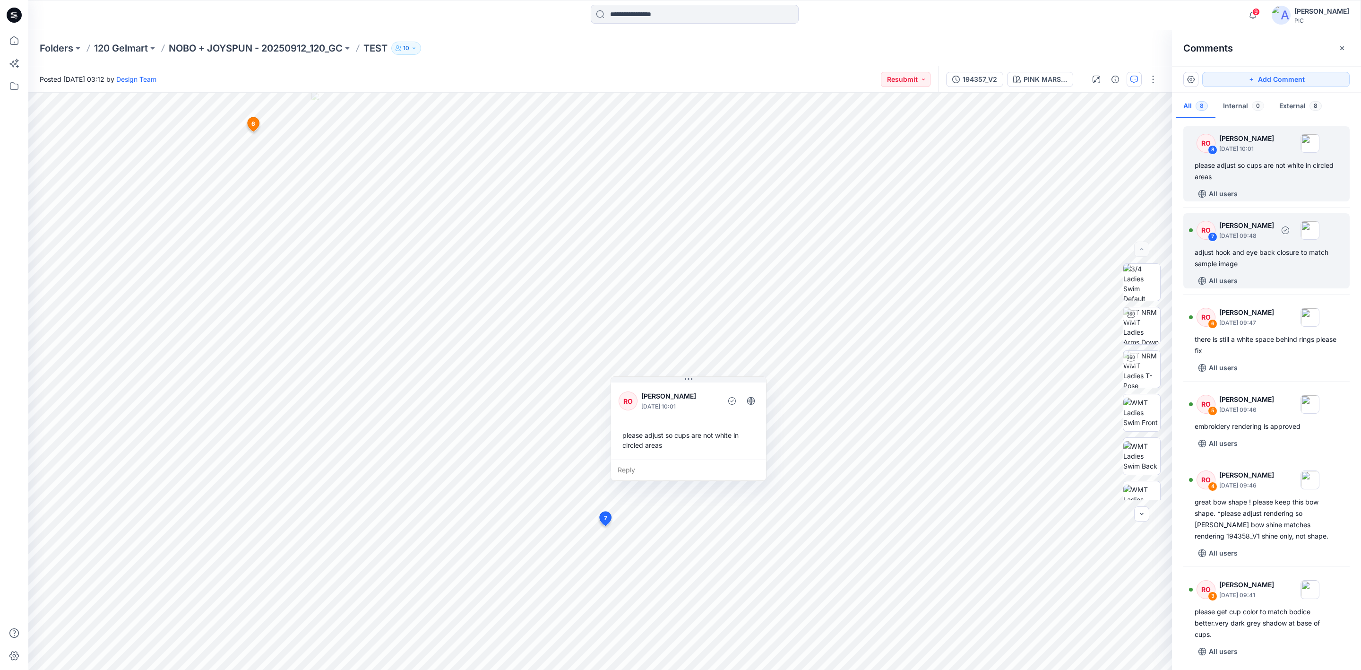
click at [1251, 254] on div "adjust hook and eye back closure to match sample image" at bounding box center [1267, 258] width 144 height 23
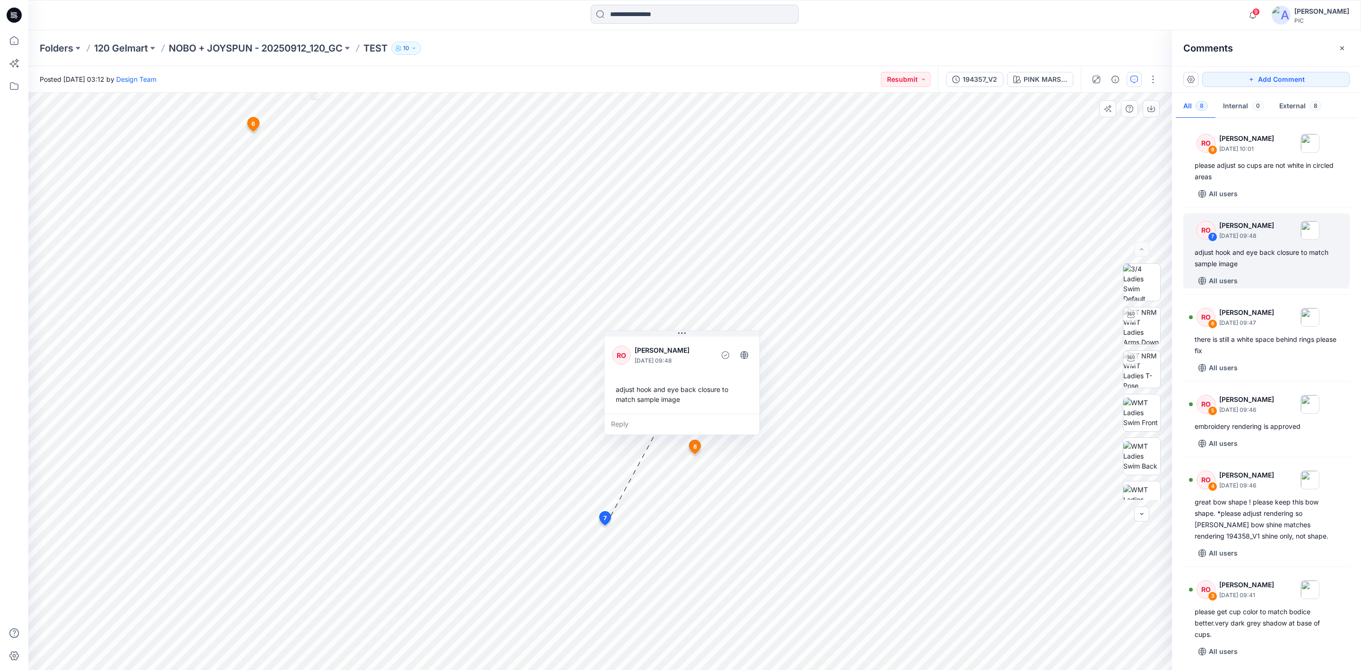
drag, startPoint x: 583, startPoint y: 393, endPoint x: 667, endPoint y: 342, distance: 98.4
click at [667, 342] on div "RO [PERSON_NAME] [DATE] 09:48" at bounding box center [682, 355] width 140 height 26
click at [1237, 343] on div "there is still a white space behind rings please fix" at bounding box center [1267, 345] width 144 height 23
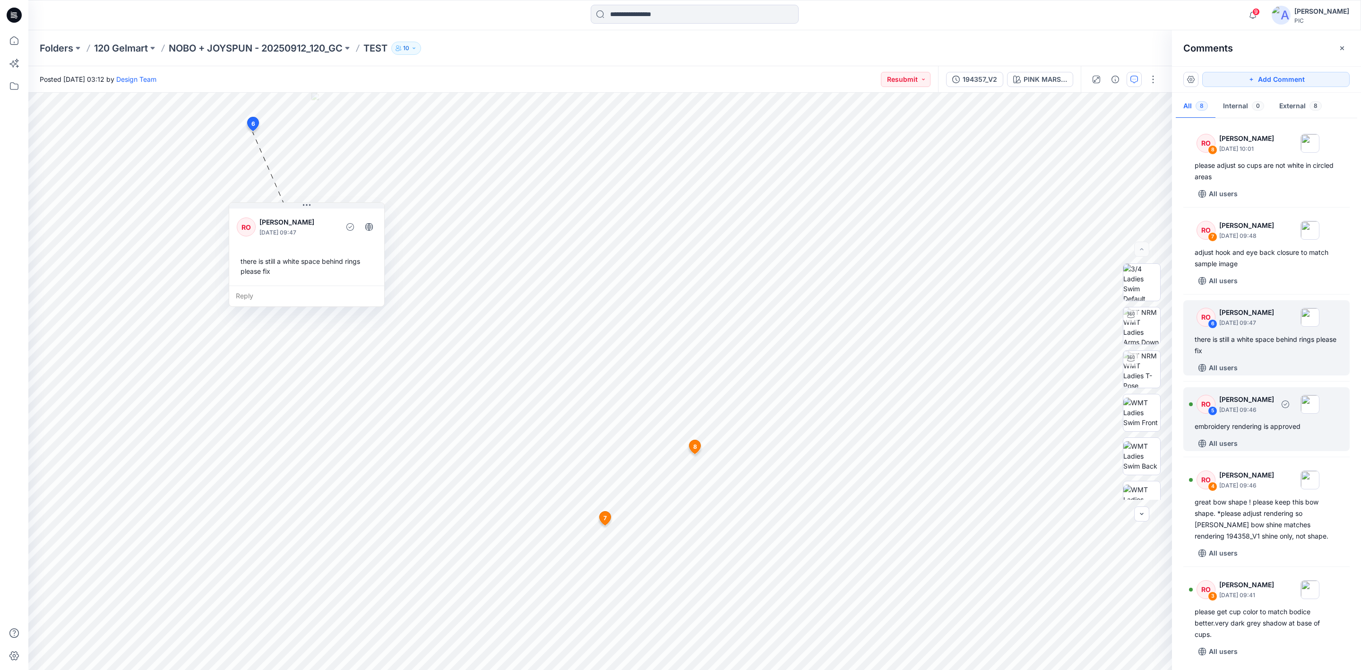
click at [1265, 427] on div "embroidery rendering is approved" at bounding box center [1267, 426] width 144 height 11
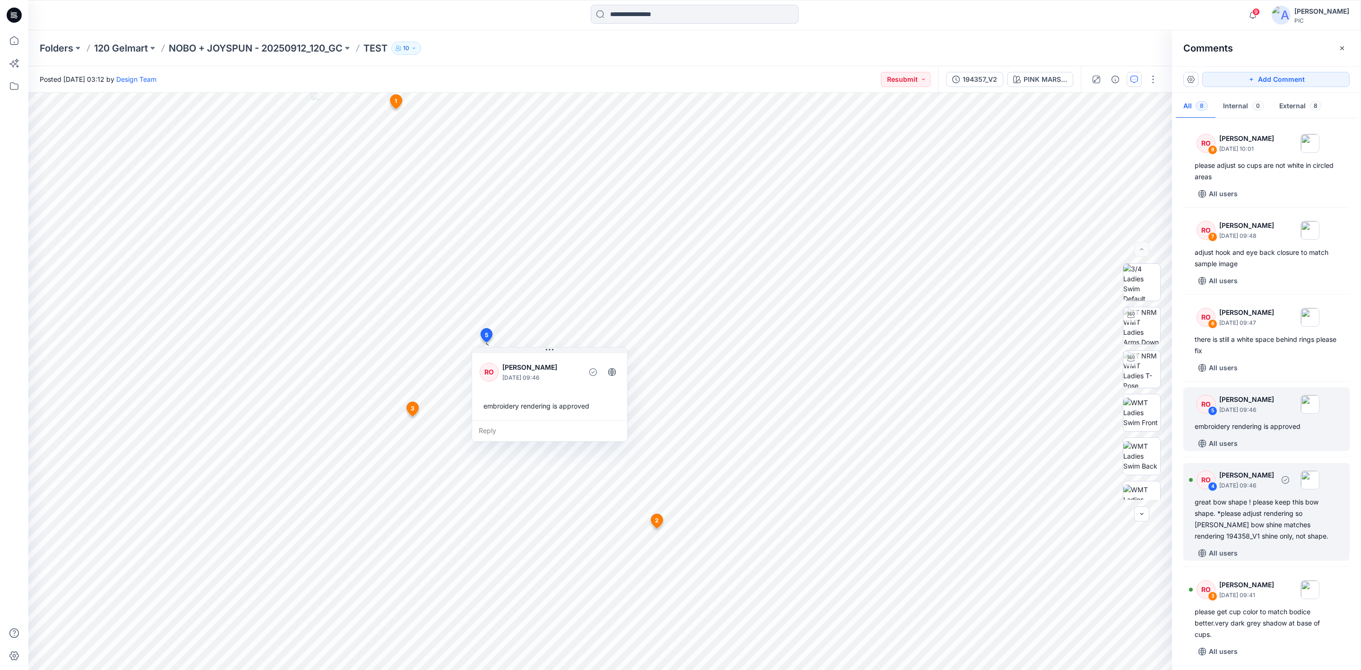
click at [1231, 515] on div "great bow shape ! please keep this bow shape. *please adjust rendering so [PERS…" at bounding box center [1267, 518] width 144 height 45
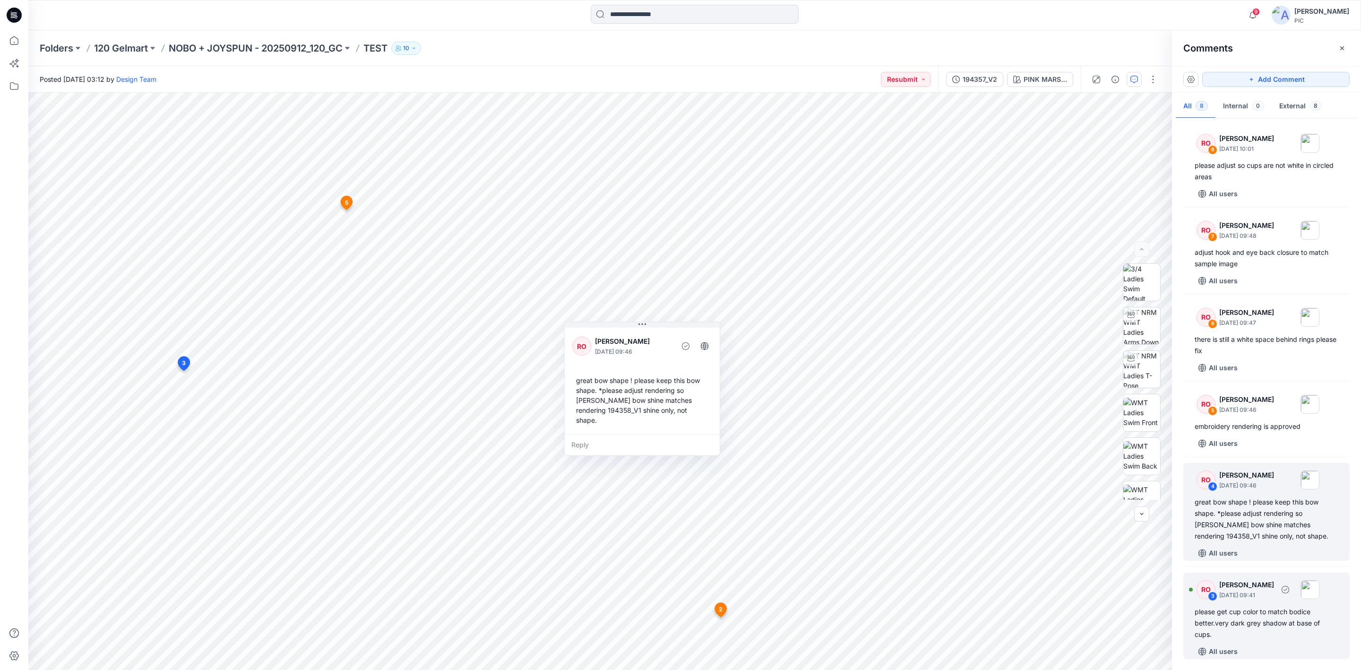
click at [1246, 608] on div "please get cup color to match bodice better.very dark grey shadow at base of cu…" at bounding box center [1267, 623] width 144 height 34
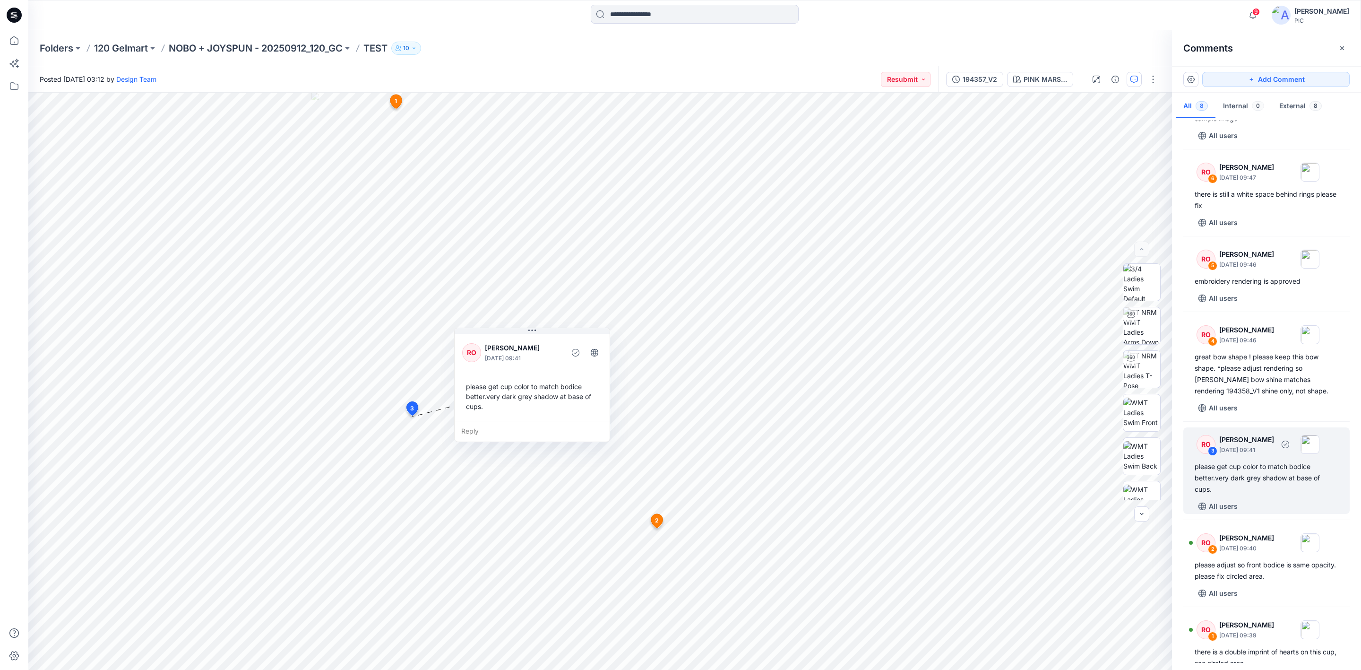
scroll to position [176, 0]
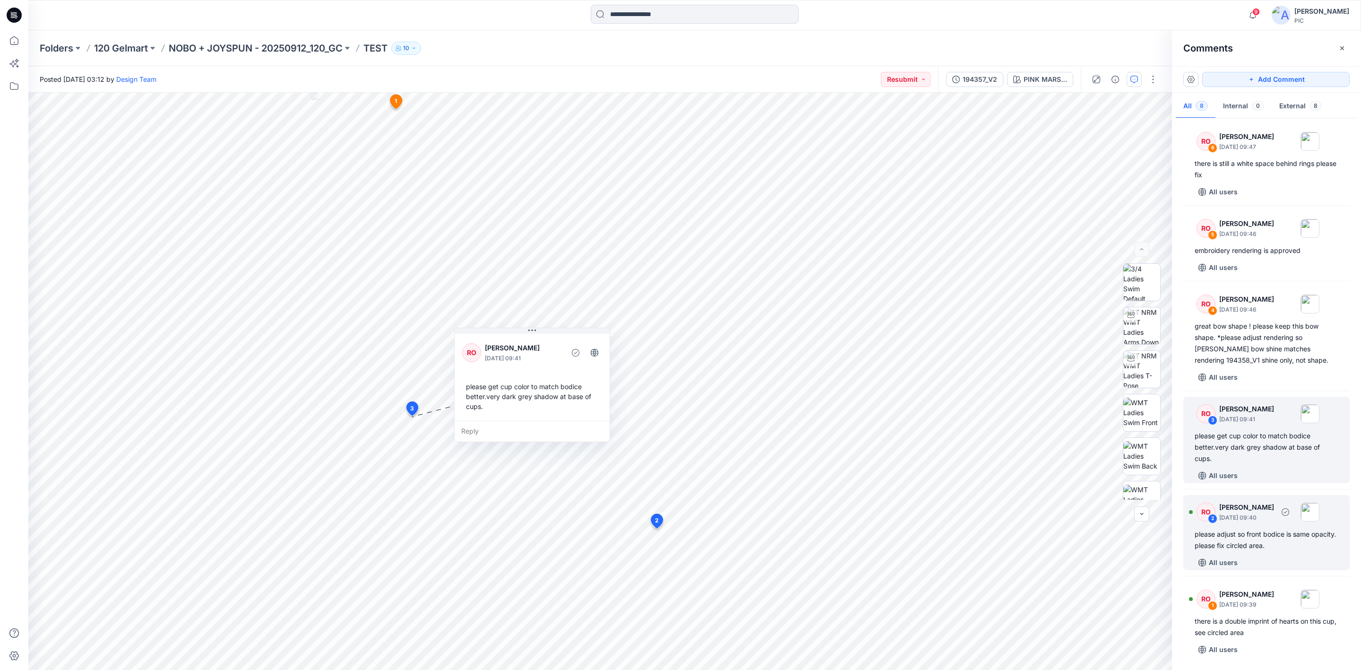
click at [1265, 548] on div "please adjust so front bodice is same opacity. please fix circled area." at bounding box center [1267, 539] width 144 height 23
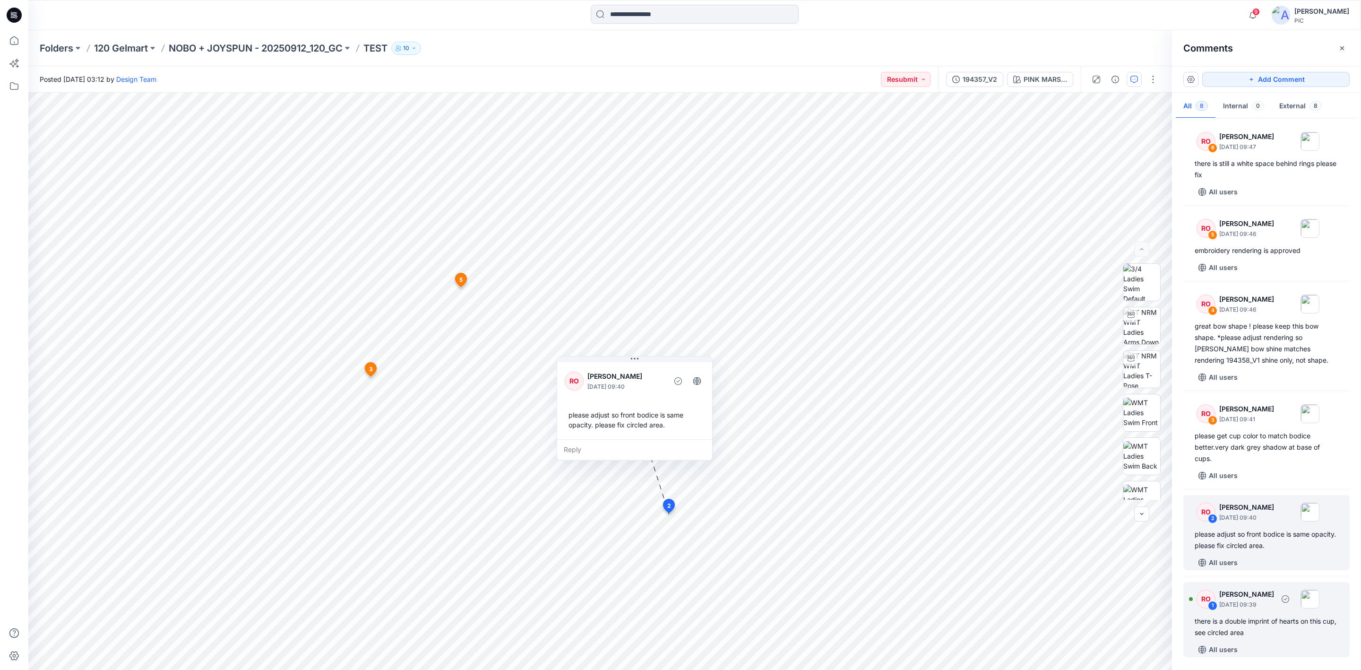
click at [1239, 620] on div "there is a double imprint of hearts on this cup, see circled area" at bounding box center [1267, 626] width 144 height 23
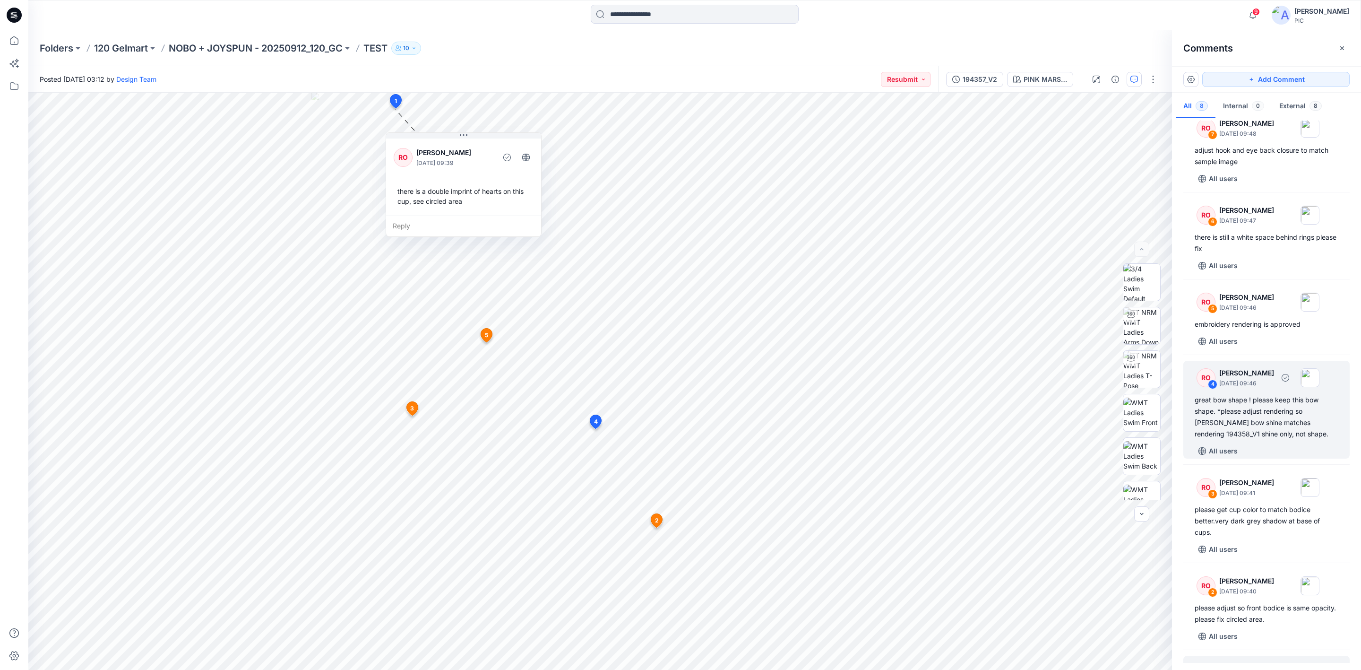
scroll to position [0, 0]
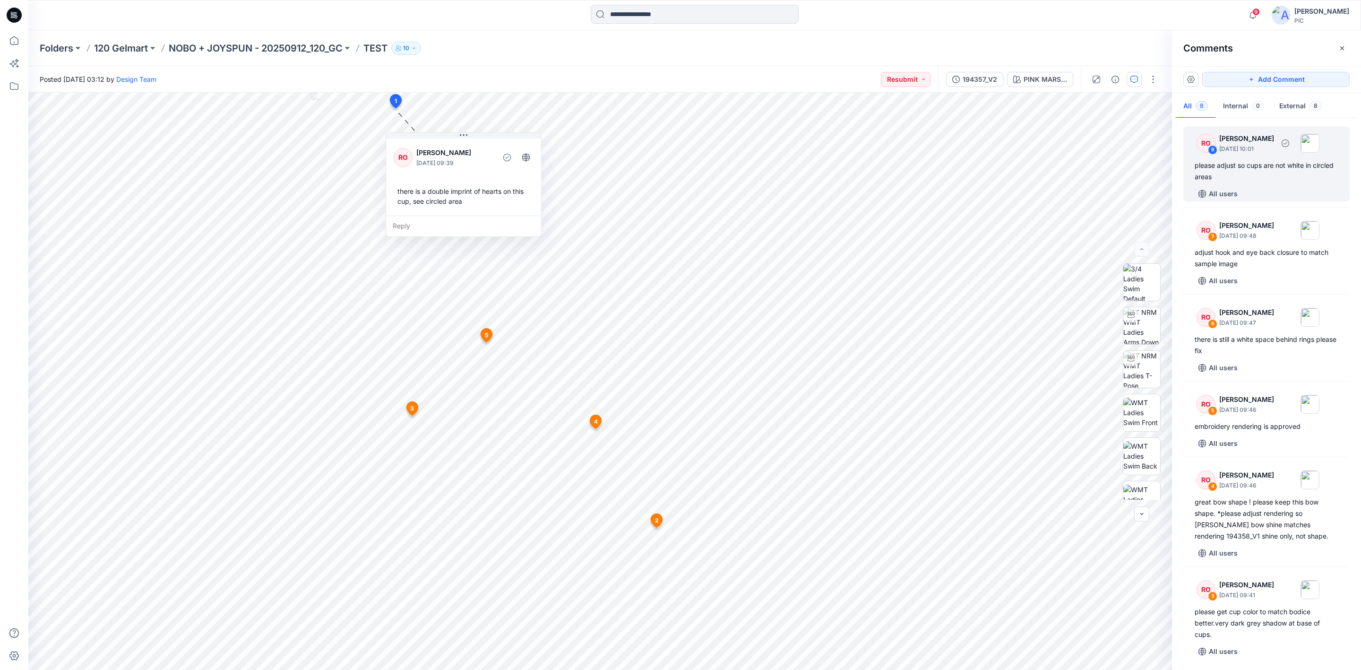
click at [1237, 172] on div "please adjust so cups are not white in circled areas" at bounding box center [1267, 171] width 144 height 23
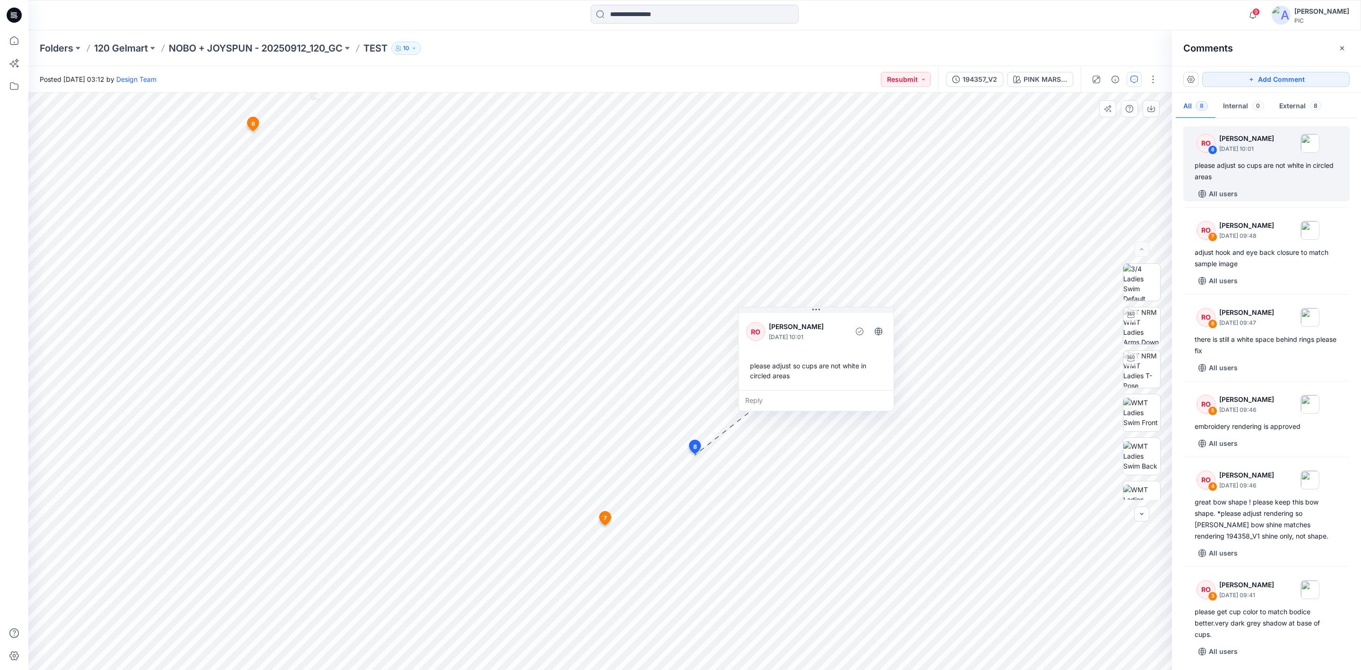
drag, startPoint x: 684, startPoint y: 387, endPoint x: 812, endPoint y: 318, distance: 145.3
click at [812, 318] on div "RO [PERSON_NAME] [DATE] 10:01 please adjust so cups are not white in circled ar…" at bounding box center [816, 350] width 155 height 79
click at [1247, 244] on div "RO 7 [PERSON_NAME] [DATE] 09:48 adjust hook and eye back closure to match sampl…" at bounding box center [1267, 250] width 166 height 75
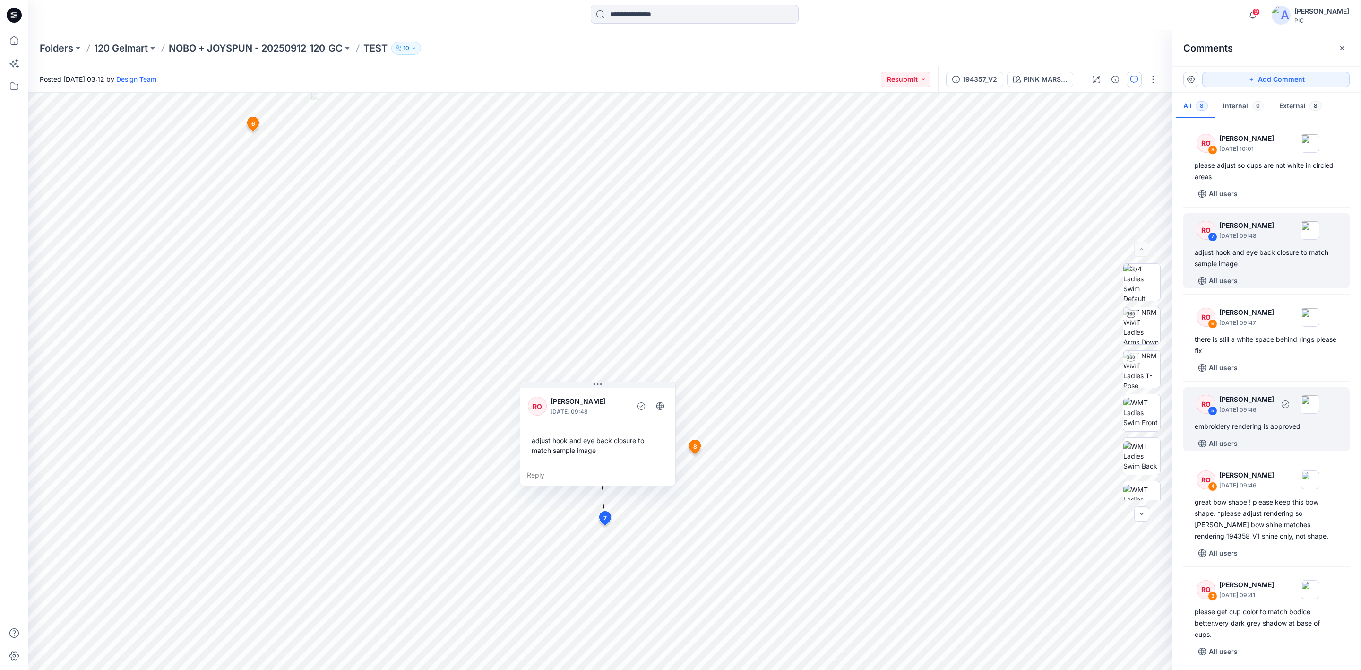
click at [1261, 444] on div "All users" at bounding box center [1272, 443] width 155 height 15
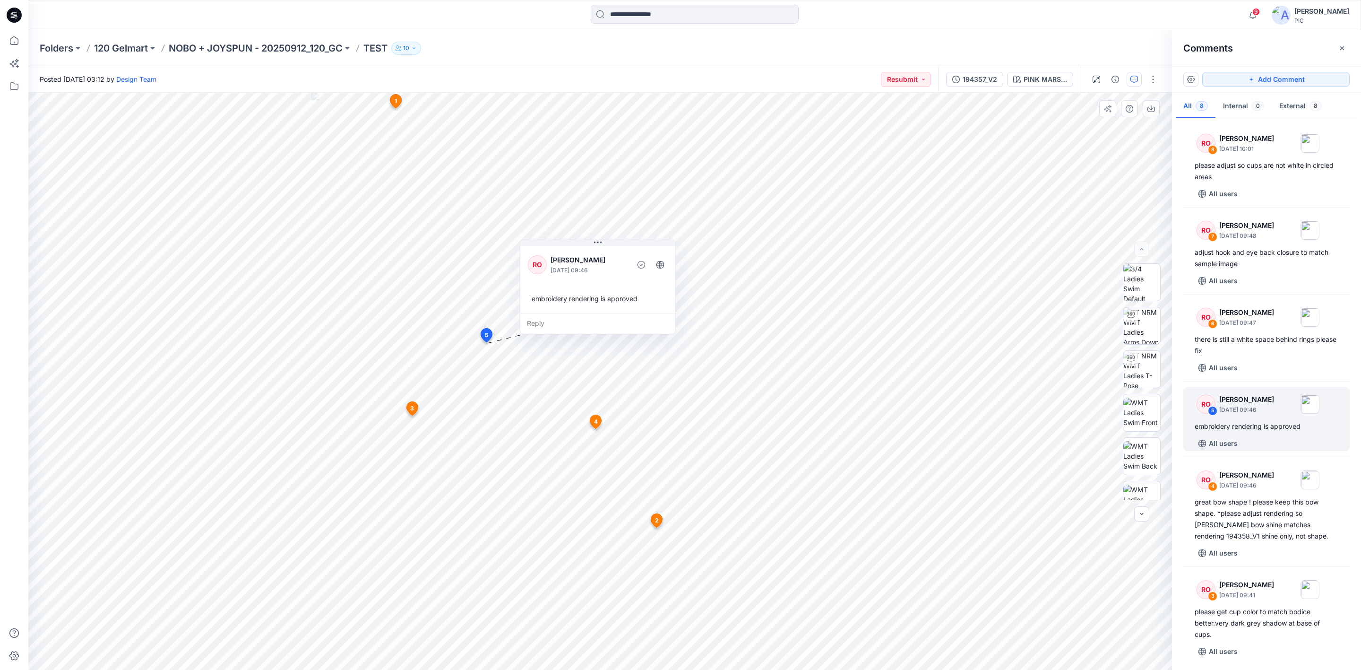
drag, startPoint x: 525, startPoint y: 362, endPoint x: 573, endPoint y: 283, distance: 92.5
click at [573, 254] on p "[PERSON_NAME]" at bounding box center [589, 259] width 77 height 11
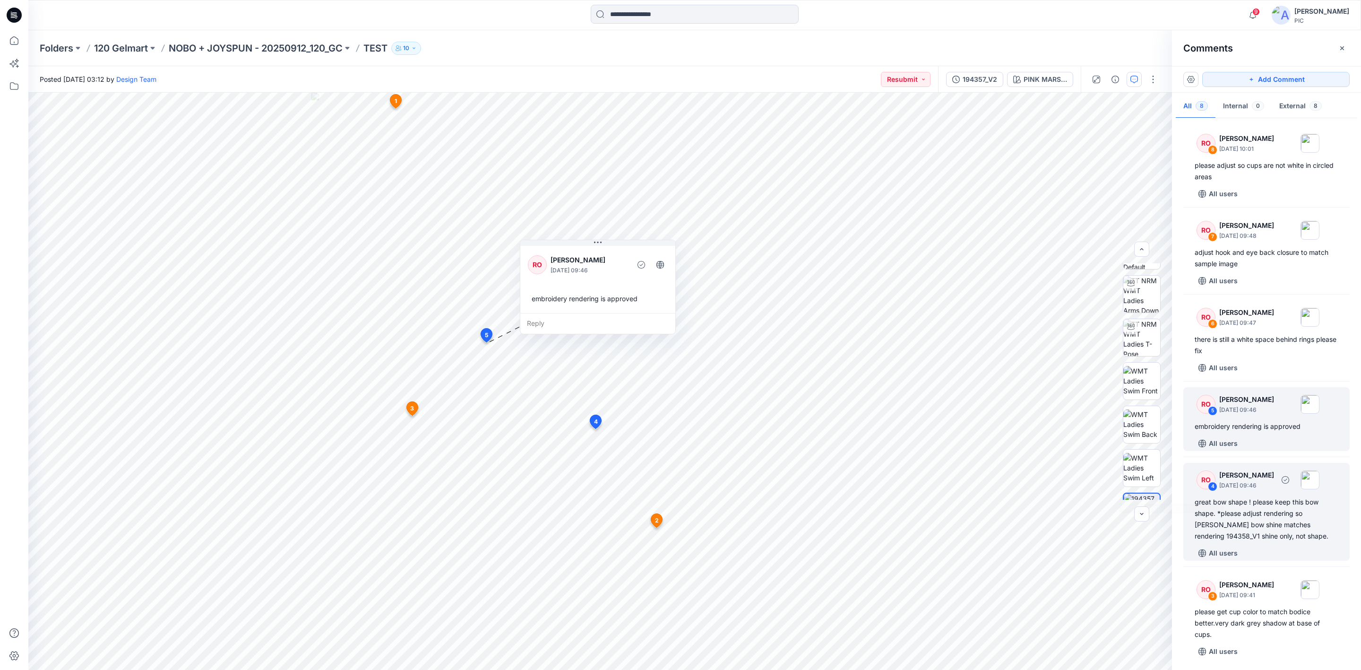
scroll to position [47, 0]
click at [1256, 493] on div "RO 4 [PERSON_NAME] [DATE] 09:46" at bounding box center [1254, 480] width 130 height 26
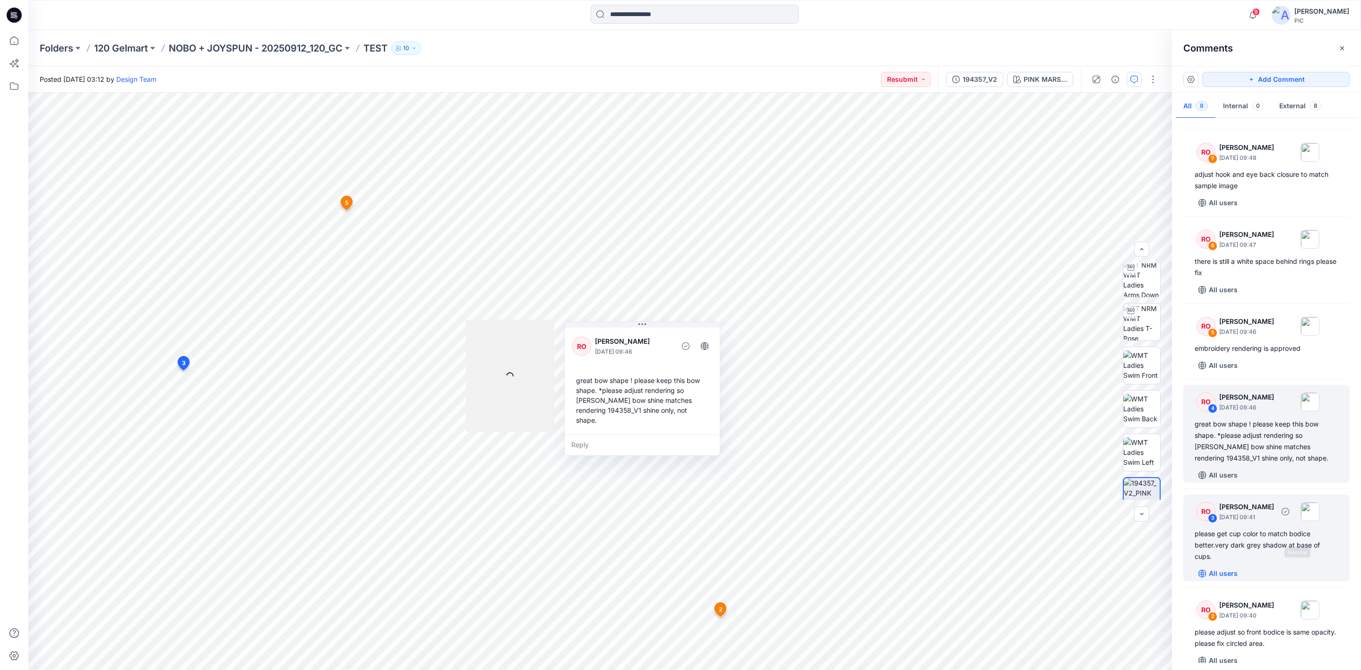
scroll to position [94, 0]
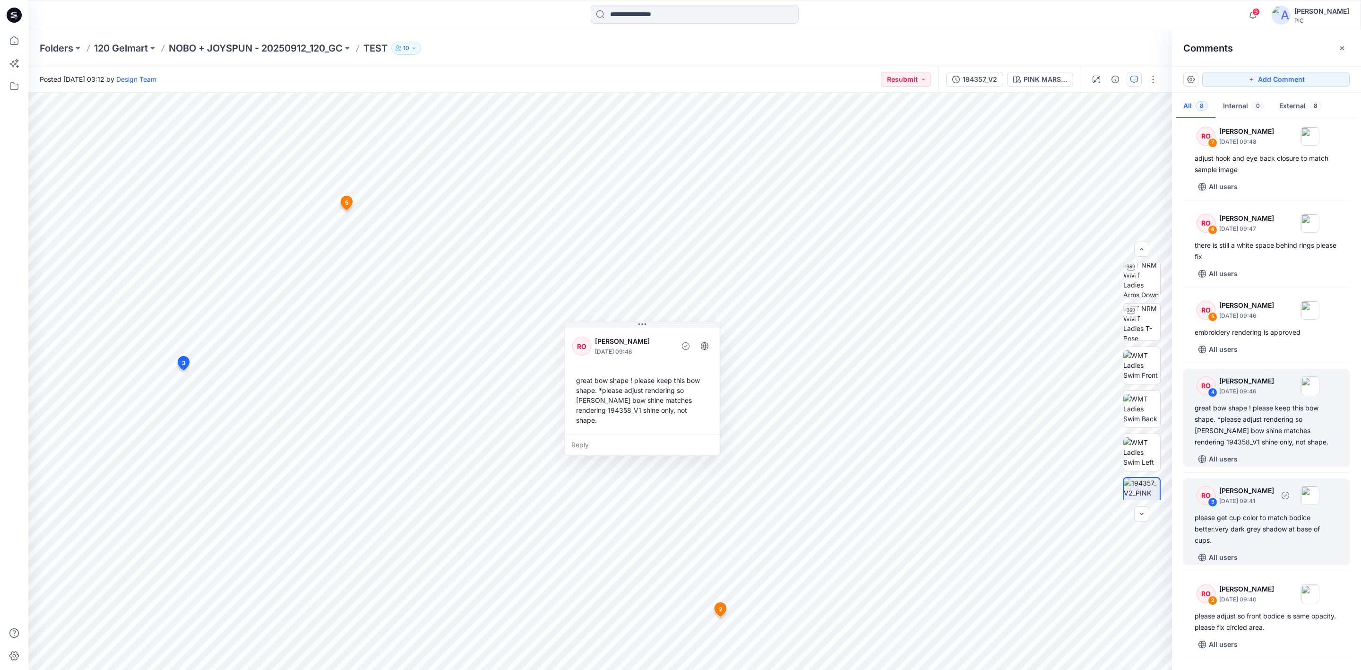
click at [1222, 524] on div "please get cup color to match bodice better.very dark grey shadow at base of cu…" at bounding box center [1267, 529] width 144 height 34
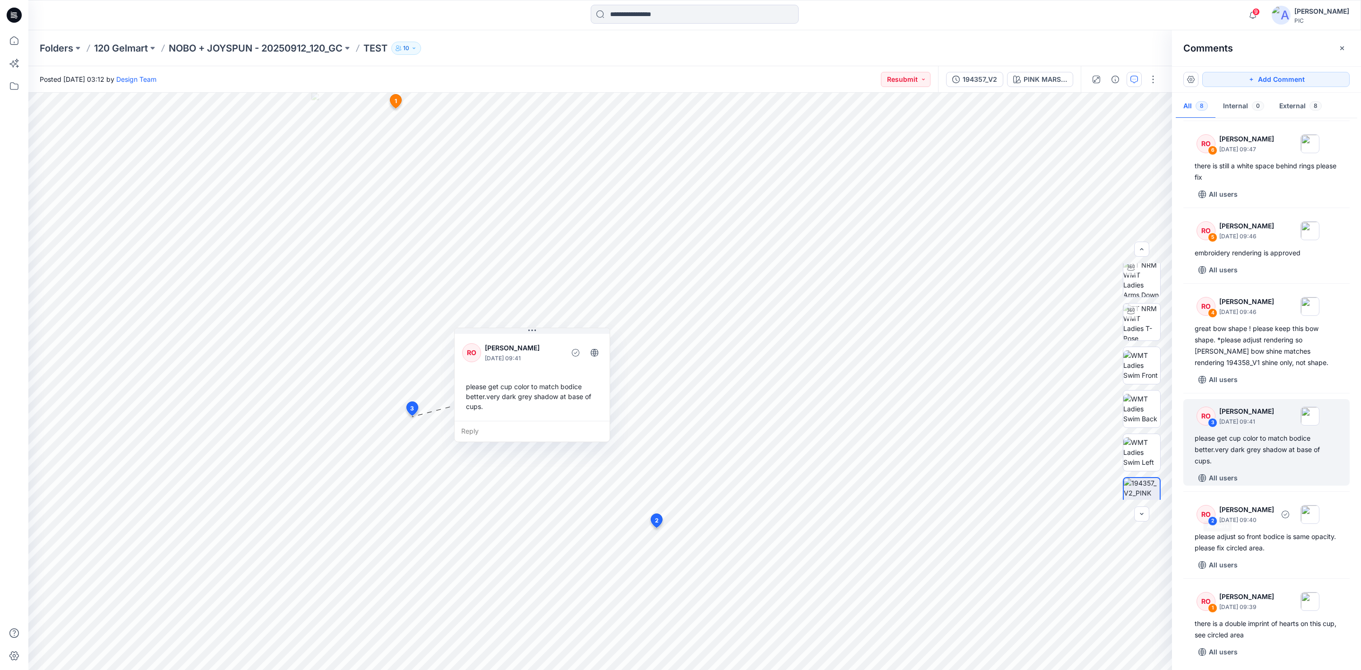
scroll to position [176, 0]
click at [1238, 532] on div "please adjust so front bodice is same opacity. please fix circled area." at bounding box center [1267, 539] width 144 height 23
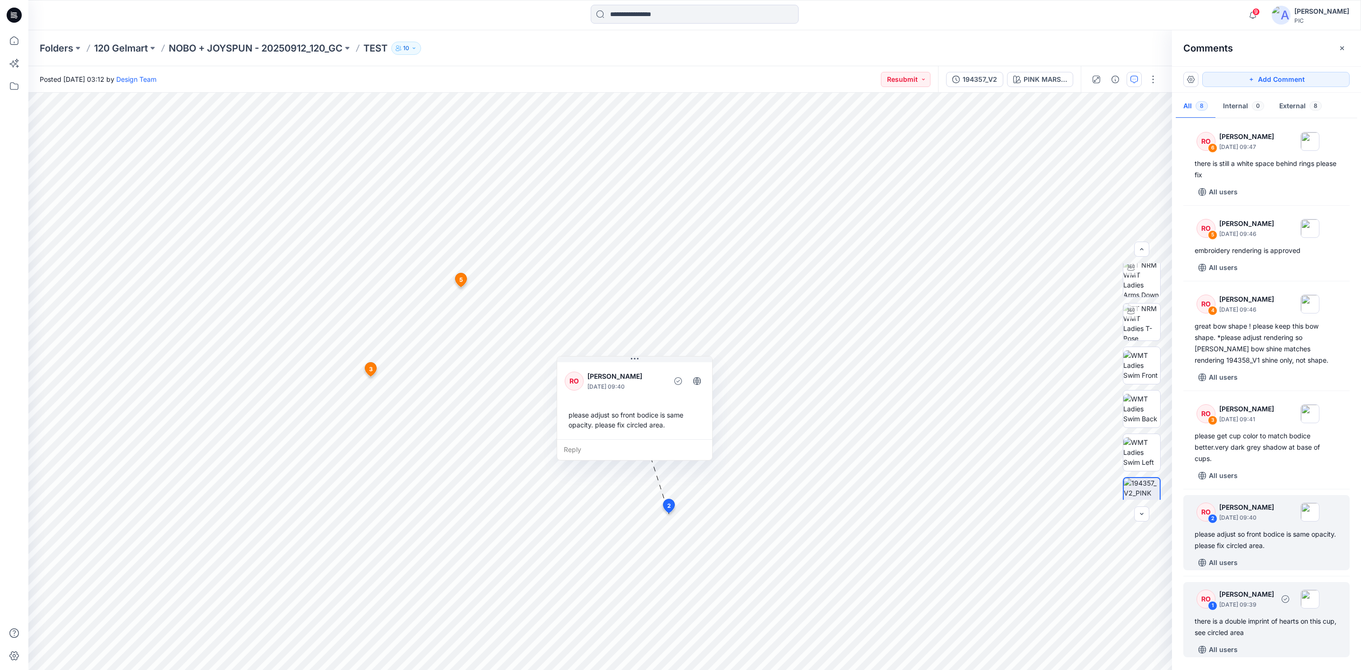
click at [1270, 598] on p "[PERSON_NAME]" at bounding box center [1247, 594] width 55 height 11
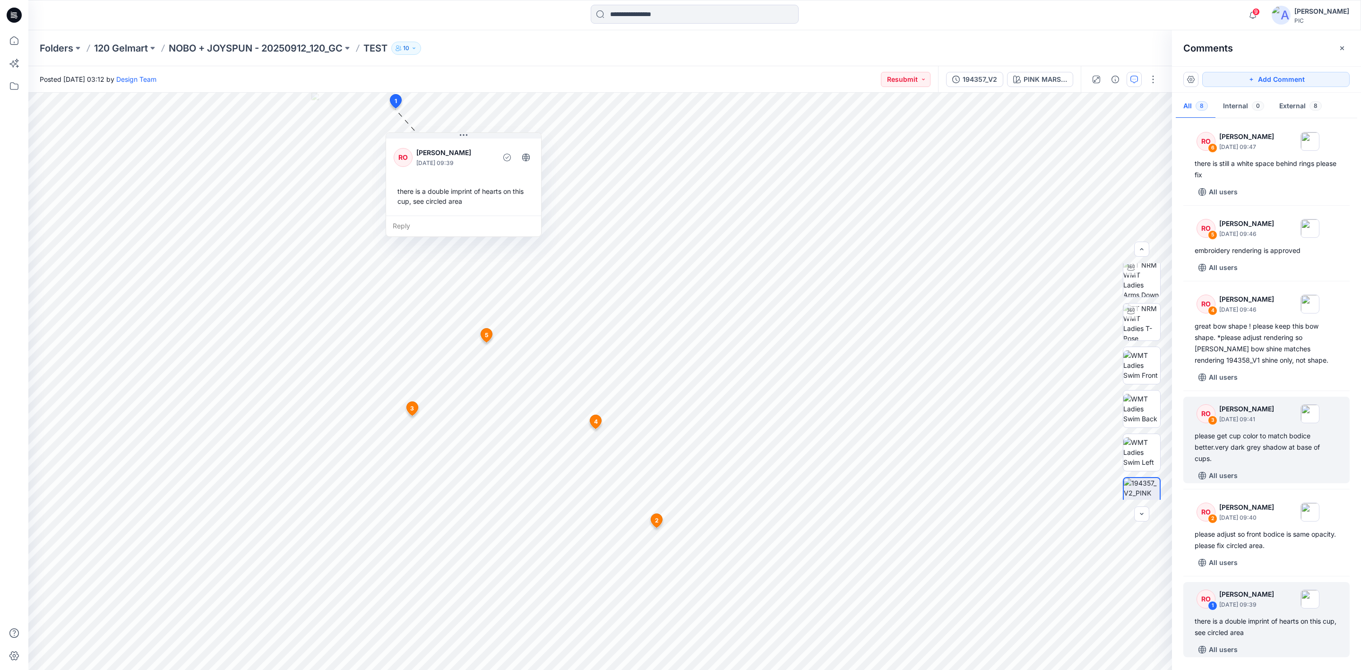
scroll to position [0, 0]
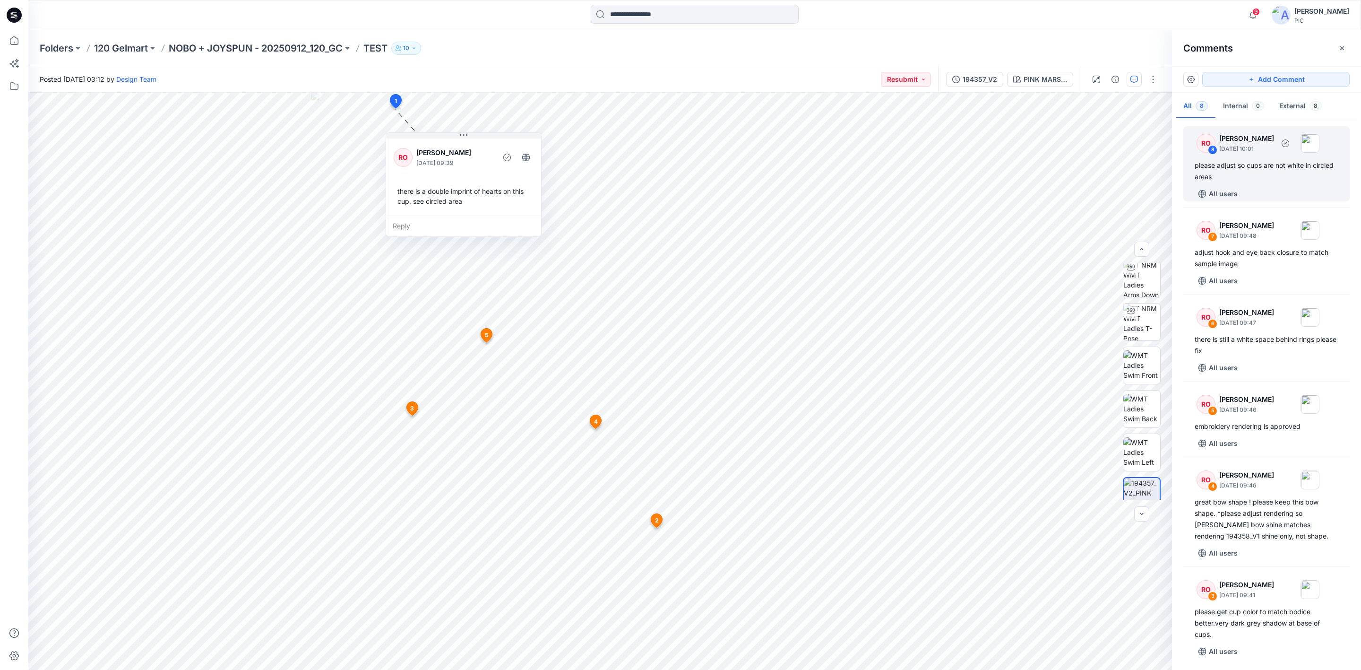
click at [1243, 152] on p "[DATE] 10:01" at bounding box center [1247, 148] width 55 height 9
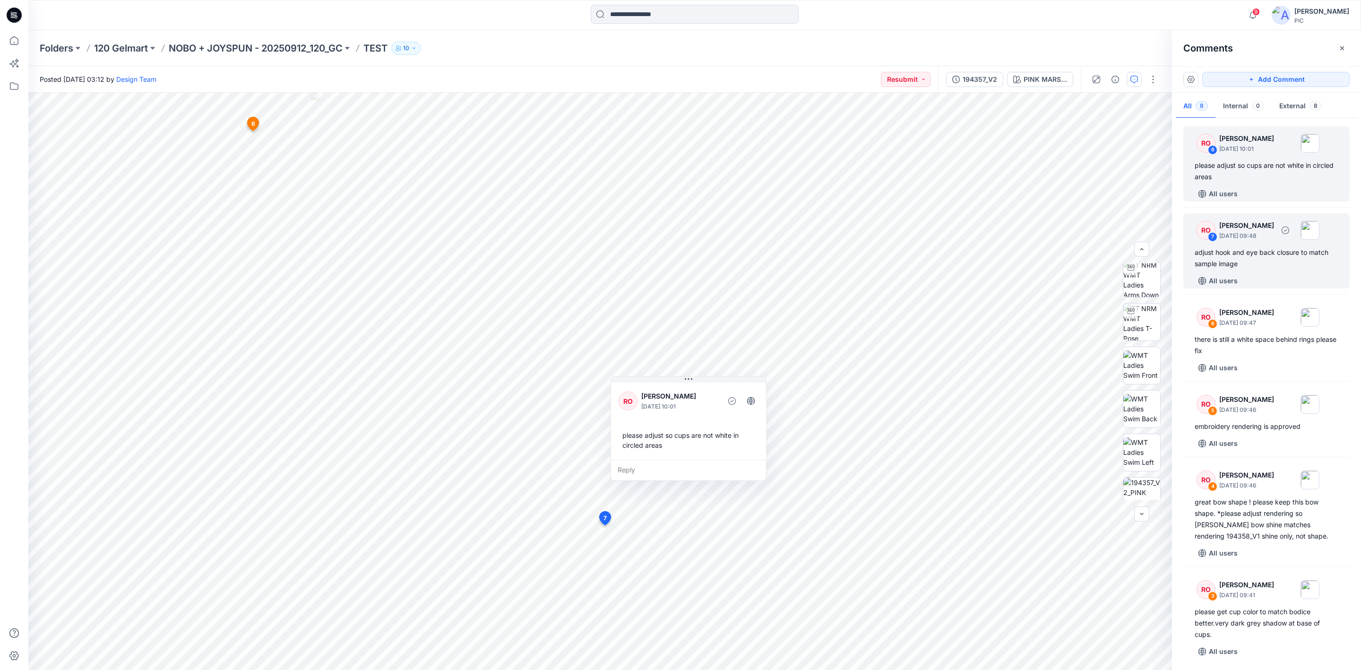
click at [1259, 251] on div "adjust hook and eye back closure to match sample image" at bounding box center [1267, 258] width 144 height 23
click at [1250, 167] on div "please adjust so cups are not white in circled areas" at bounding box center [1267, 171] width 144 height 23
click at [668, 476] on div "Reply" at bounding box center [688, 469] width 155 height 21
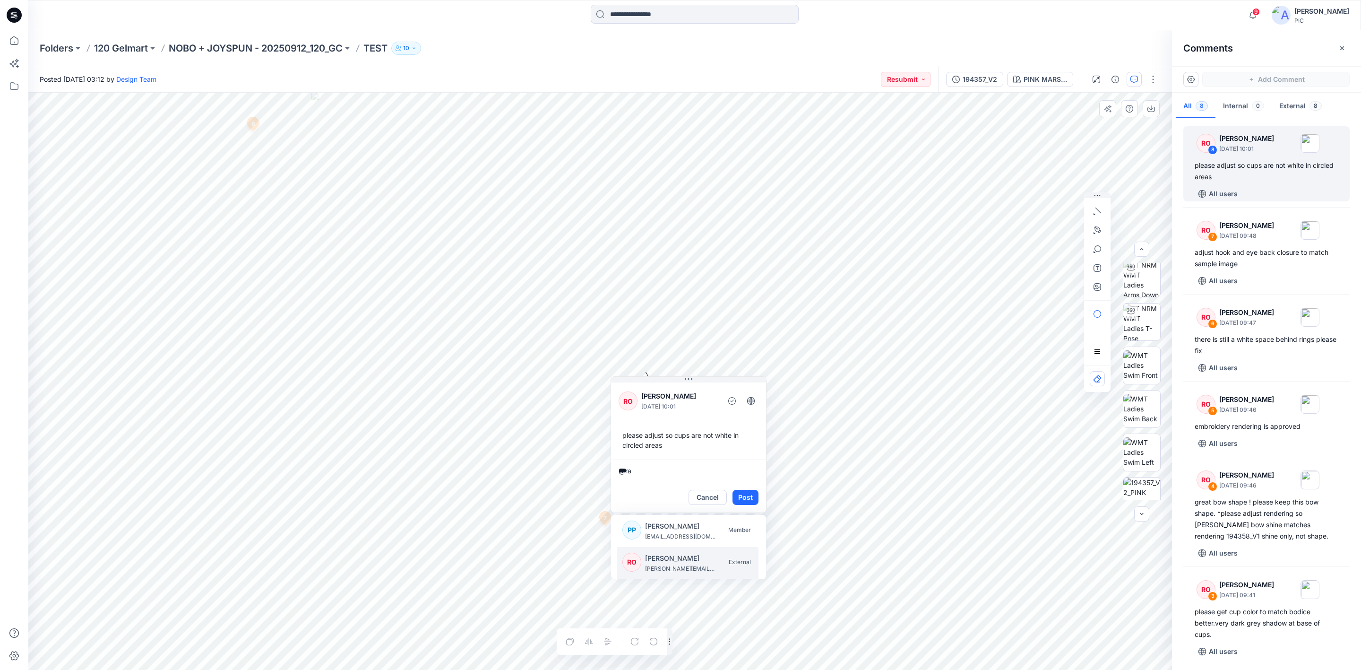
click at [688, 564] on p "[PERSON_NAME][EMAIL_ADDRESS][DOMAIN_NAME]" at bounding box center [680, 568] width 71 height 9
type textarea "**********"
click at [750, 495] on button "Post" at bounding box center [746, 497] width 26 height 15
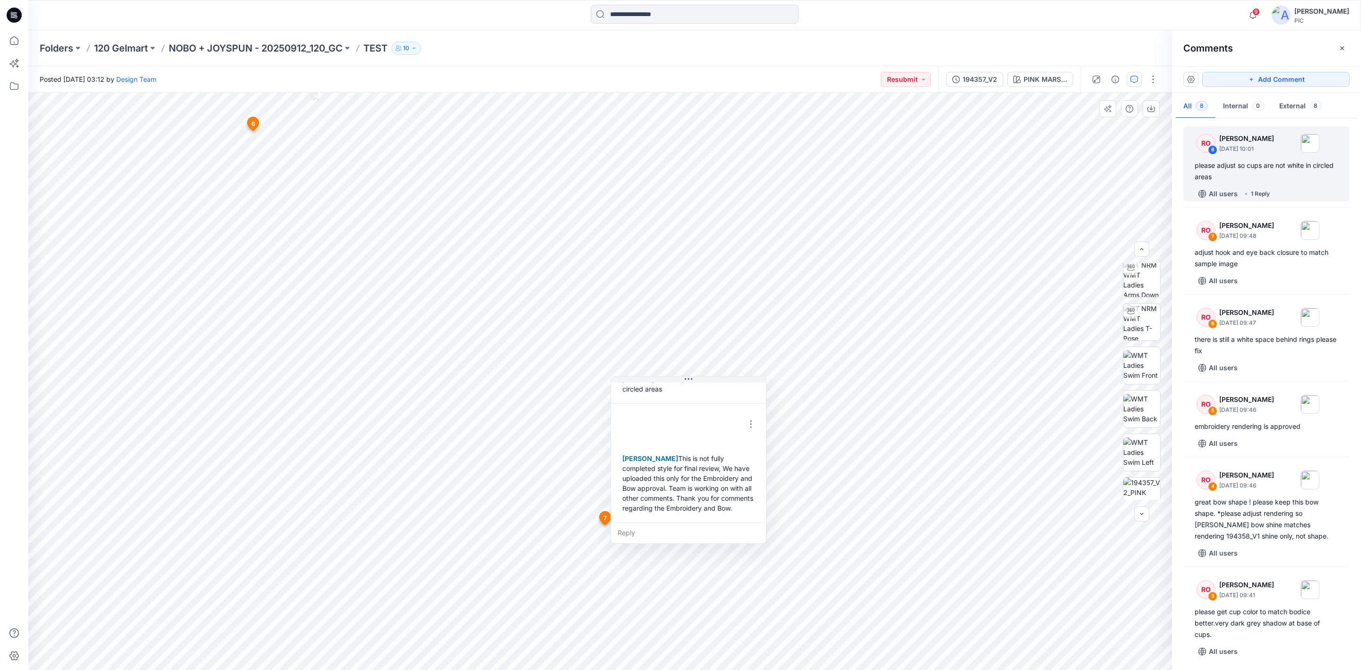
scroll to position [66, 0]
click at [1083, 25] on div "9 Notifications Design Team shared 194357_V2 in NOBO + JOYSPUN - 20250912_120_G…" at bounding box center [694, 15] width 1333 height 30
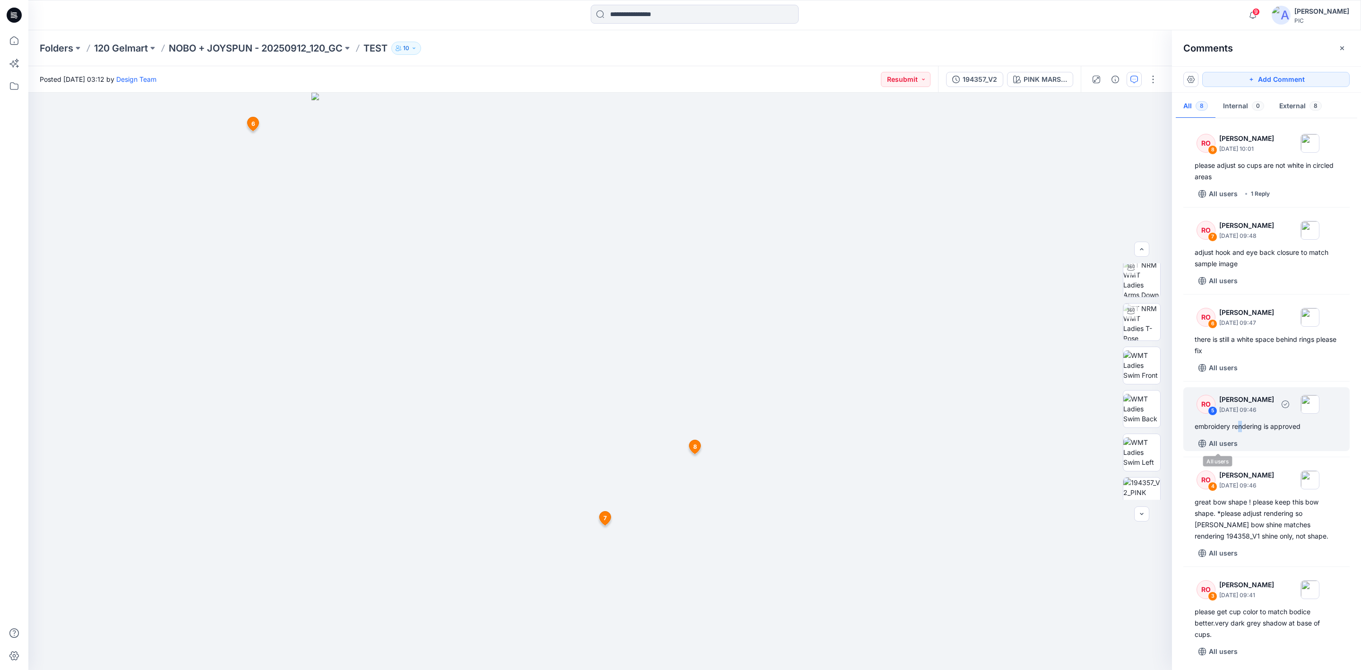
drag, startPoint x: 1241, startPoint y: 428, endPoint x: 1256, endPoint y: 440, distance: 18.8
click at [1241, 427] on div "embroidery rendering is approved" at bounding box center [1267, 426] width 144 height 11
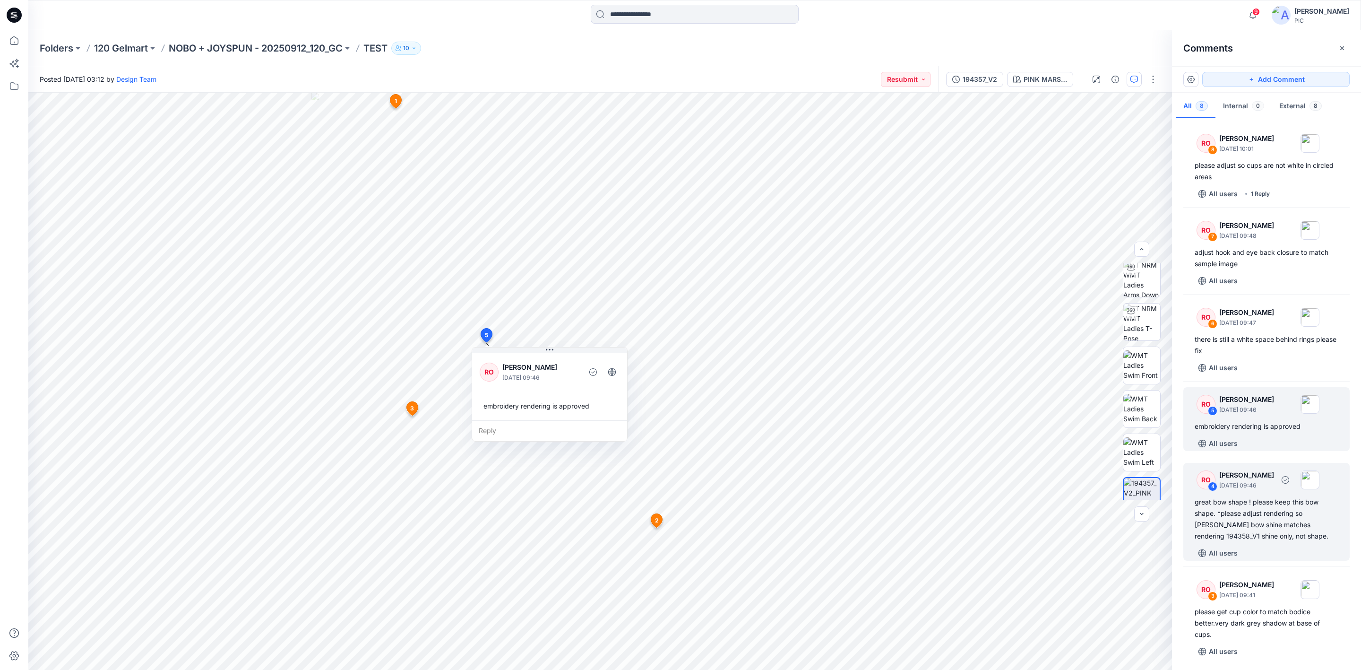
click at [1239, 522] on div "great bow shape ! please keep this bow shape. *please adjust rendering so [PERS…" at bounding box center [1267, 518] width 144 height 45
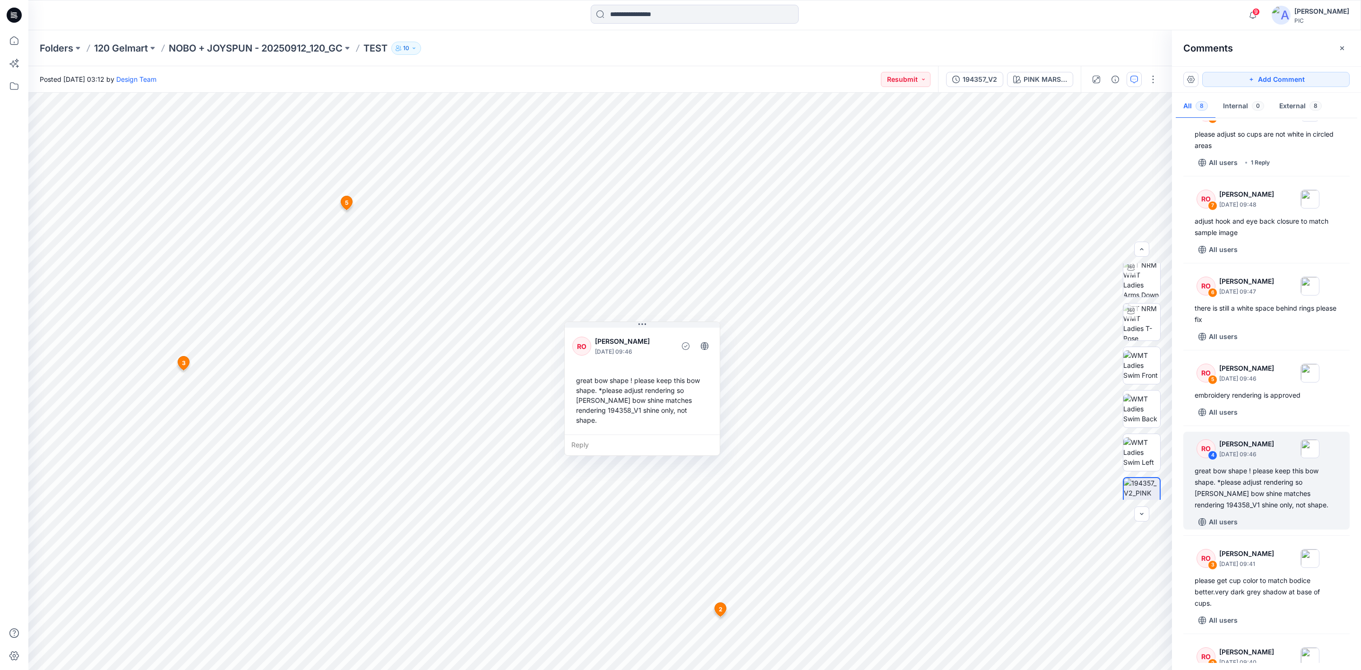
scroll to position [176, 0]
